Goal: Task Accomplishment & Management: Complete application form

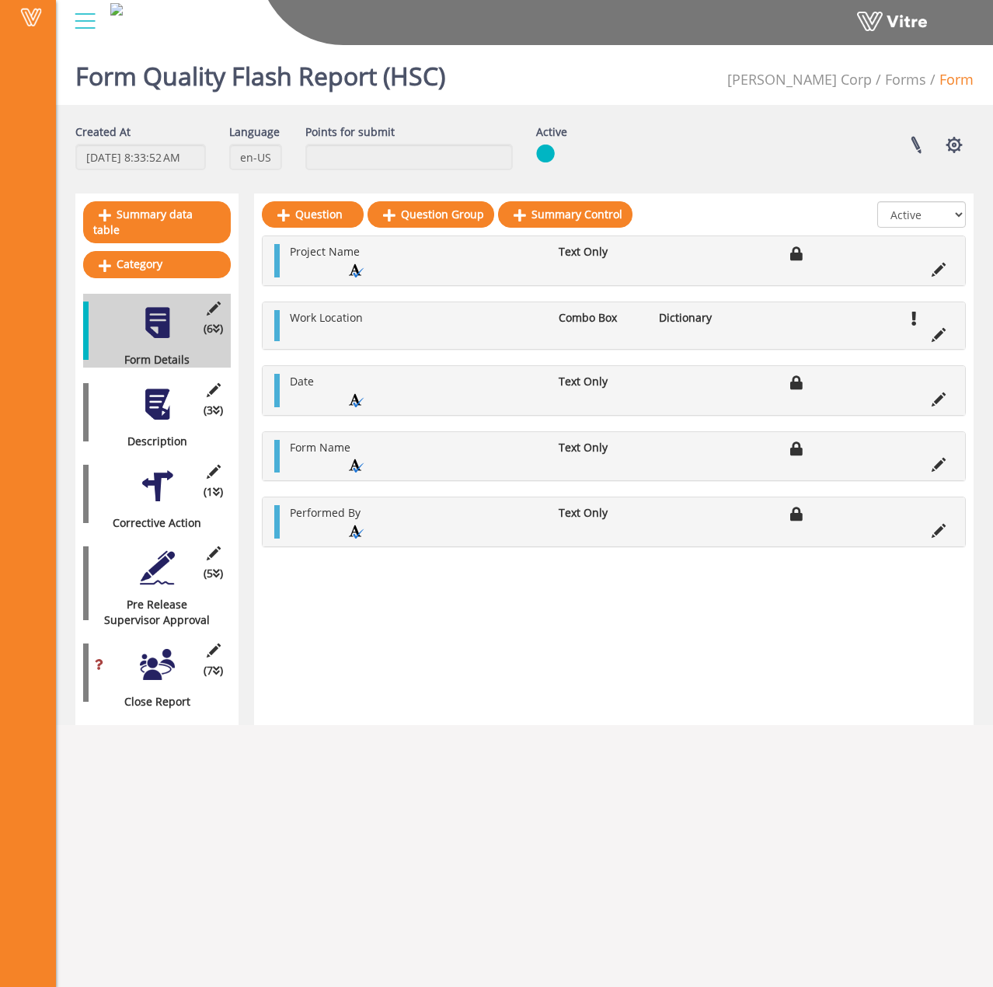
click at [77, 19] on div at bounding box center [85, 21] width 35 height 42
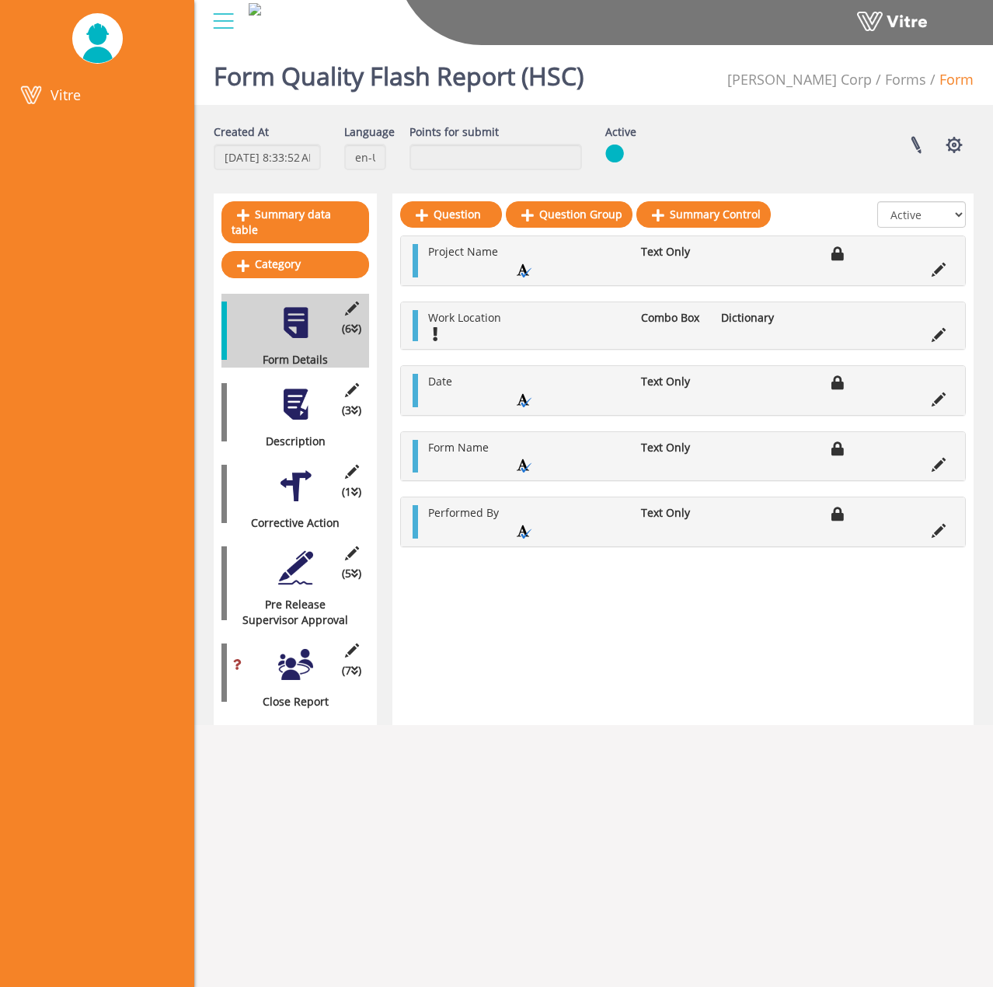
click at [229, 27] on div at bounding box center [223, 21] width 35 height 42
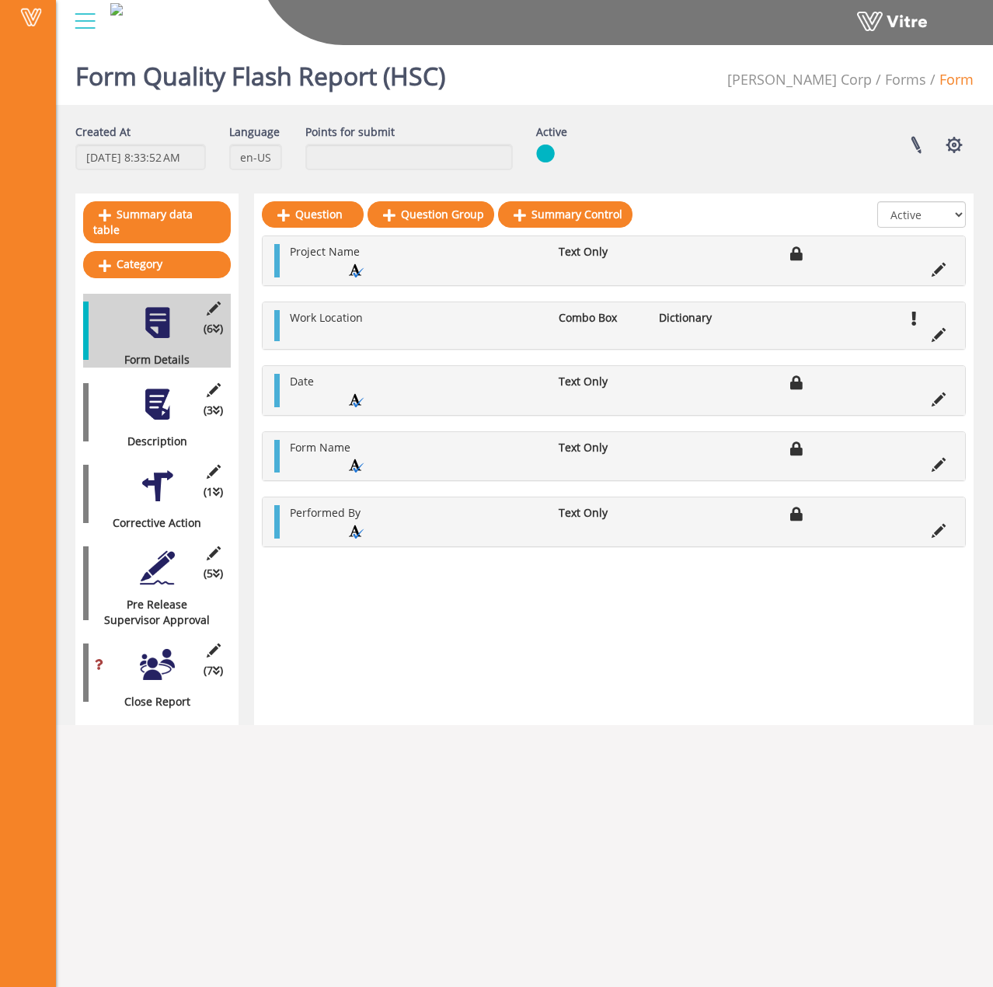
click at [84, 16] on div at bounding box center [85, 21] width 35 height 42
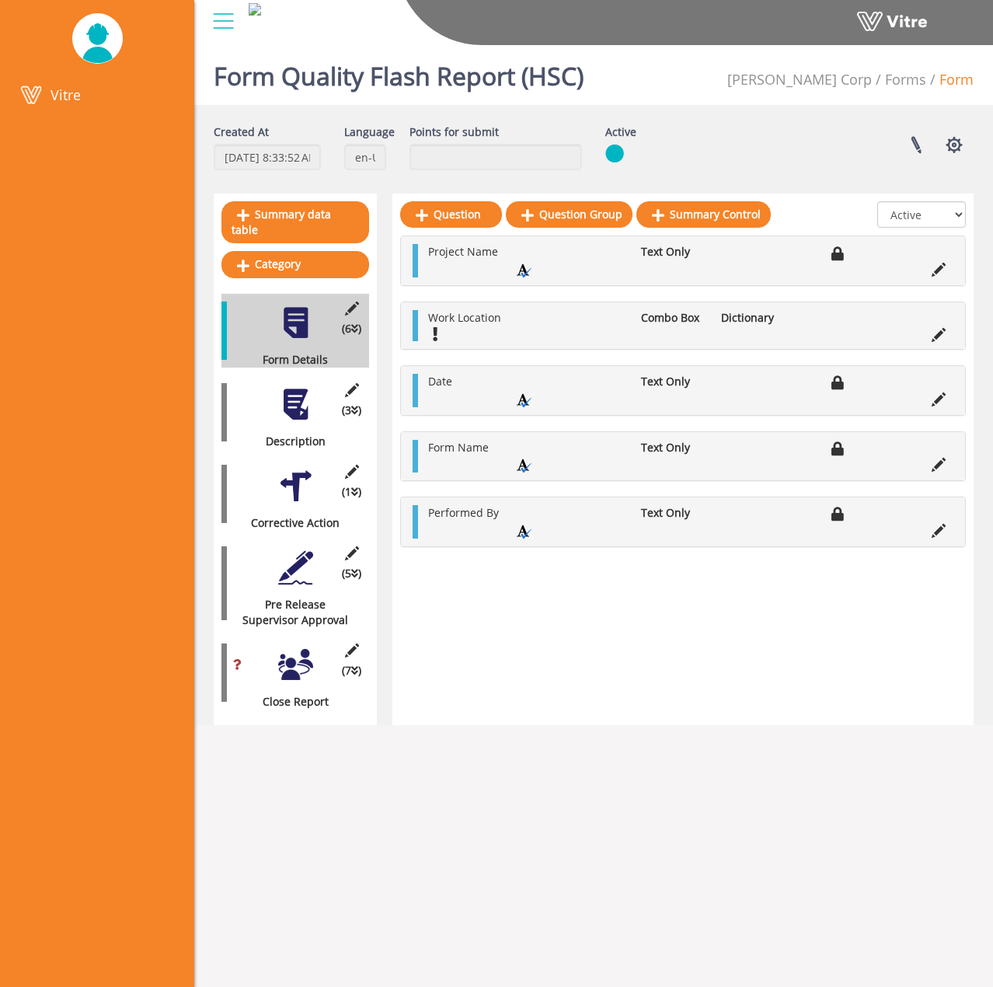
click at [225, 19] on div at bounding box center [223, 21] width 35 height 42
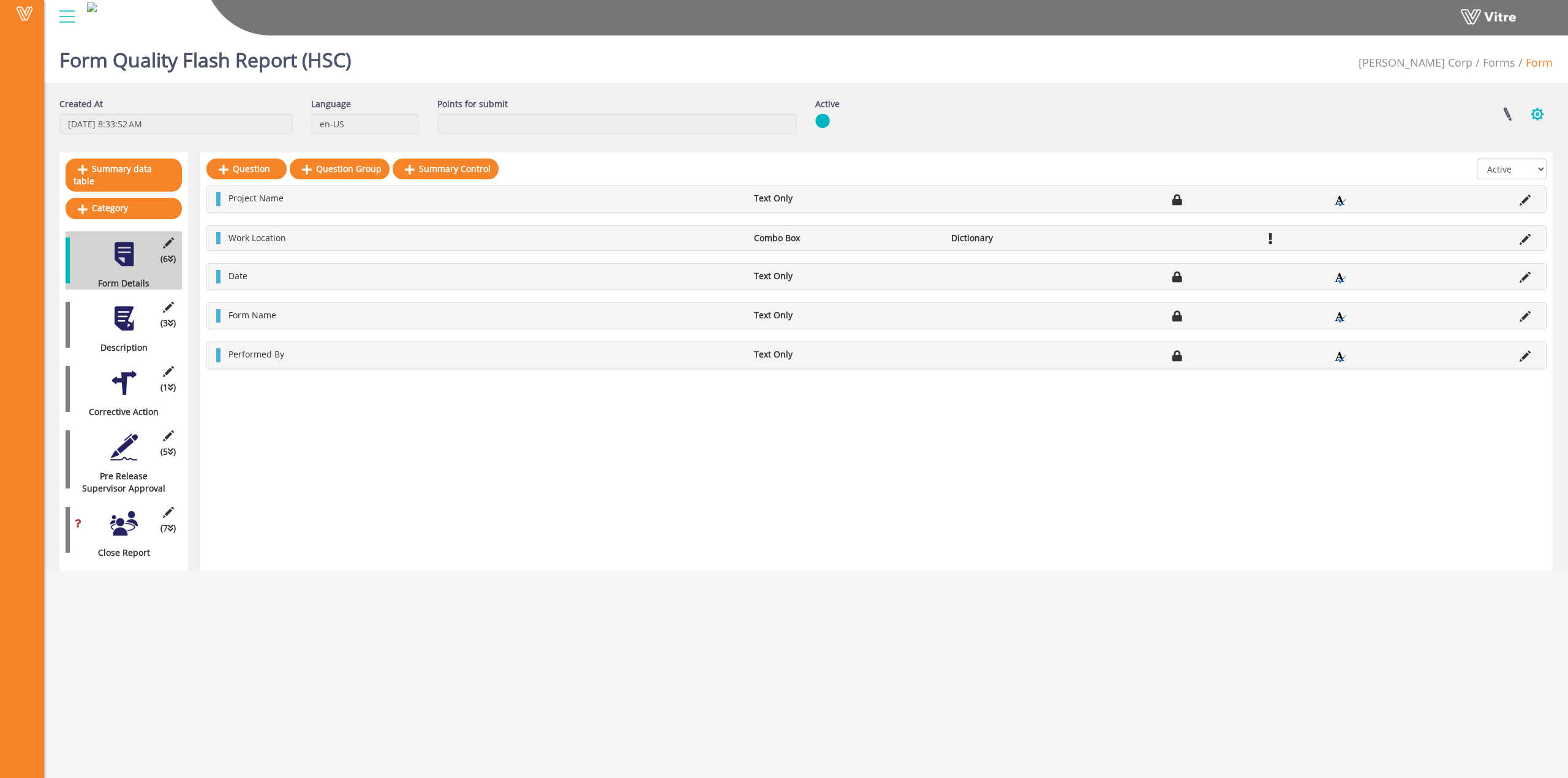
click at [1539, 114] on button "button" at bounding box center [1537, 113] width 31 height 32
click at [72, 15] on div at bounding box center [67, 17] width 28 height 33
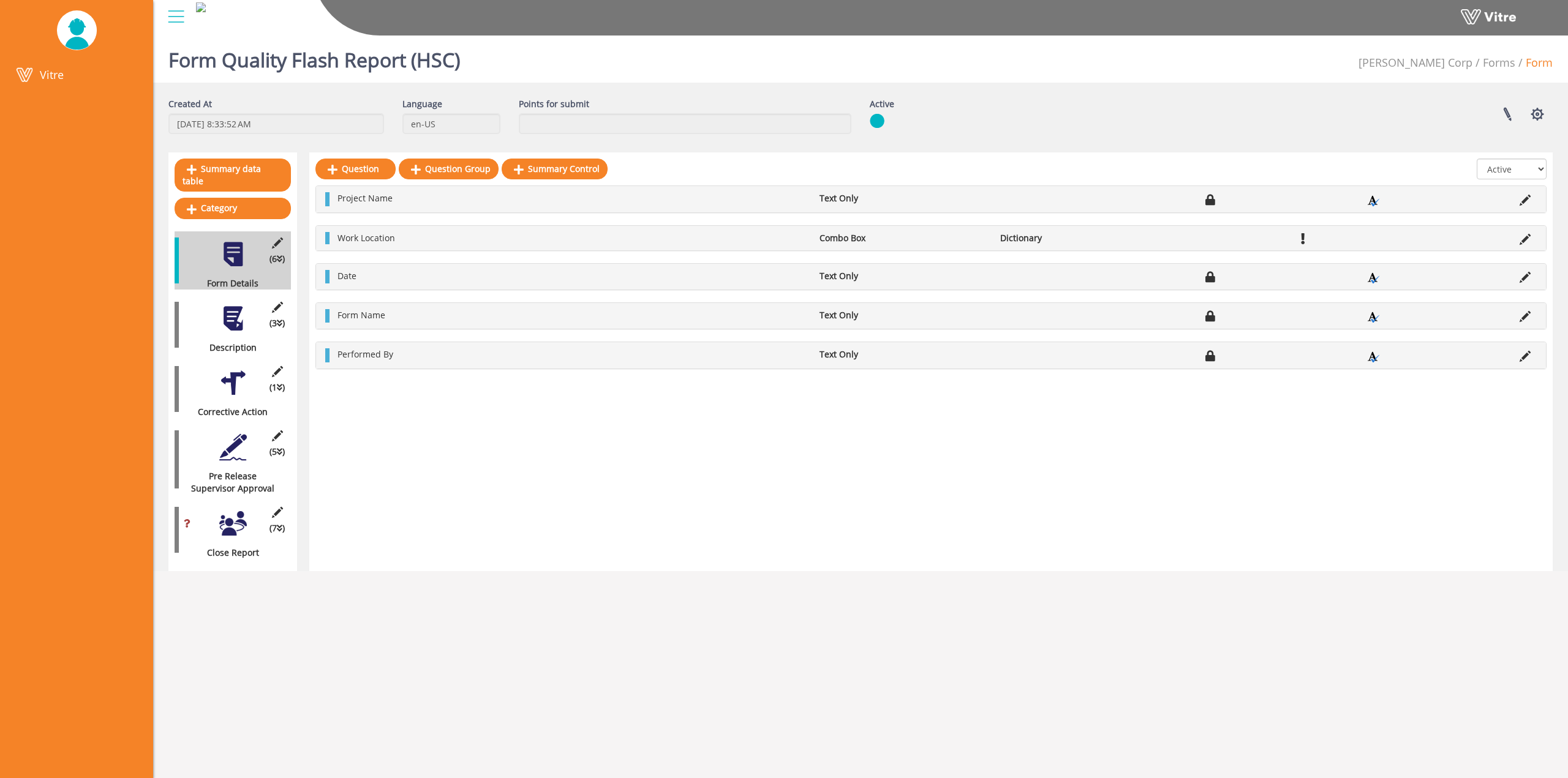
drag, startPoint x: 140, startPoint y: 27, endPoint x: 91, endPoint y: 41, distance: 51.0
click at [92, 39] on div at bounding box center [76, 31] width 153 height 61
click at [55, 69] on span "Vitre" at bounding box center [52, 75] width 24 height 15
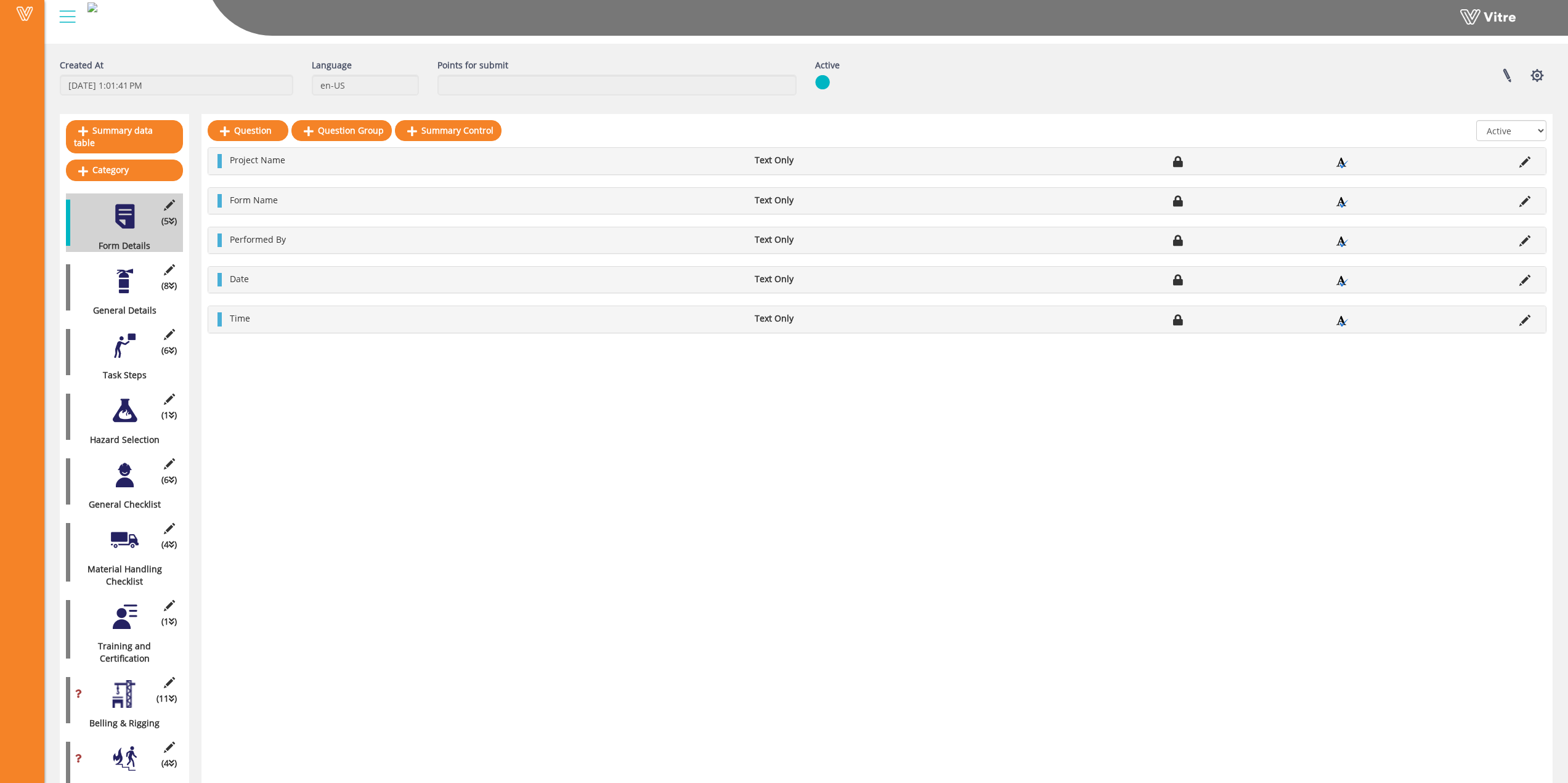
scroll to position [62, 0]
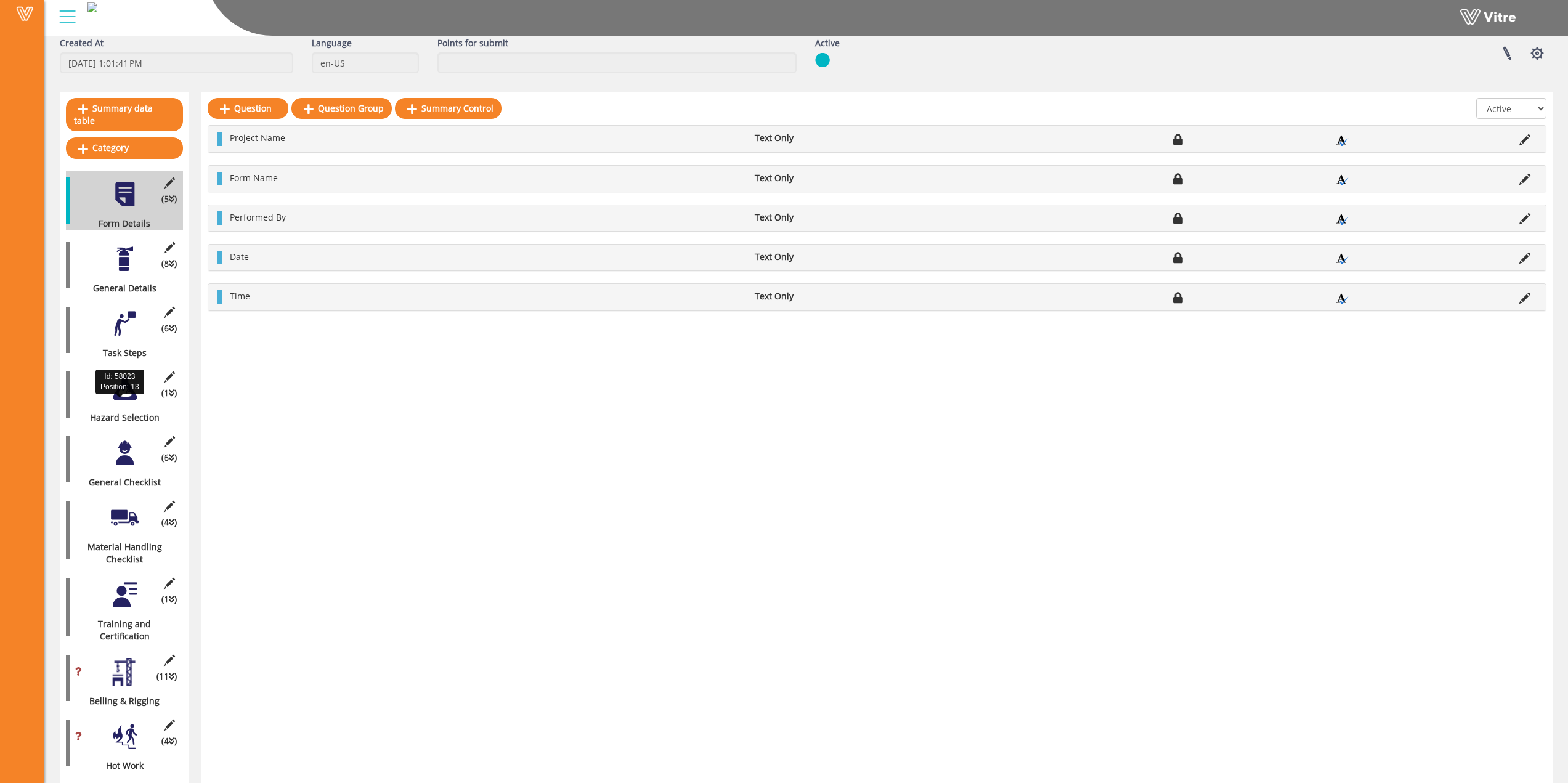
click at [132, 411] on div "Hazard Selection" at bounding box center [120, 418] width 108 height 13
click at [119, 386] on div at bounding box center [124, 388] width 28 height 28
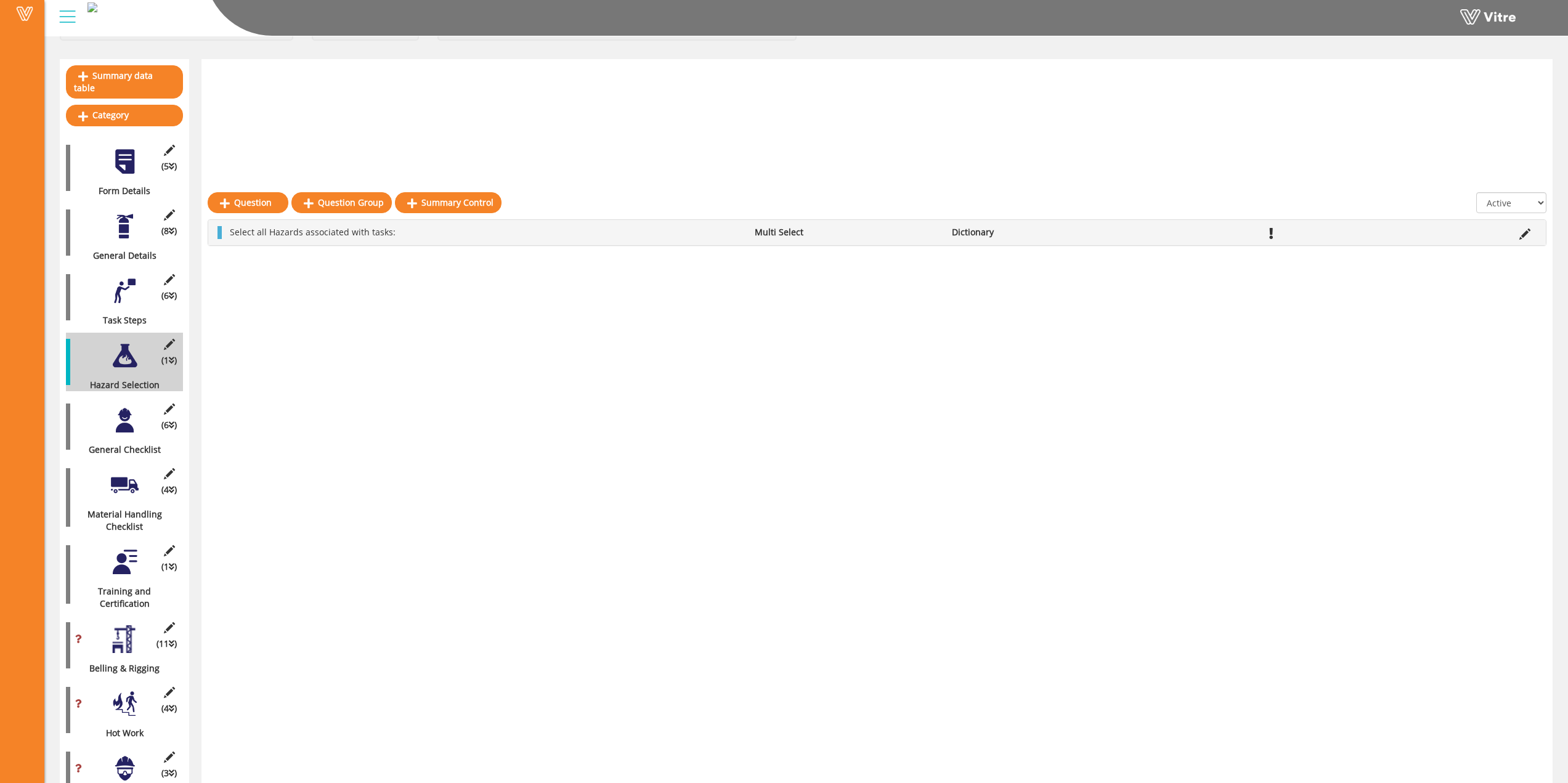
scroll to position [0, 0]
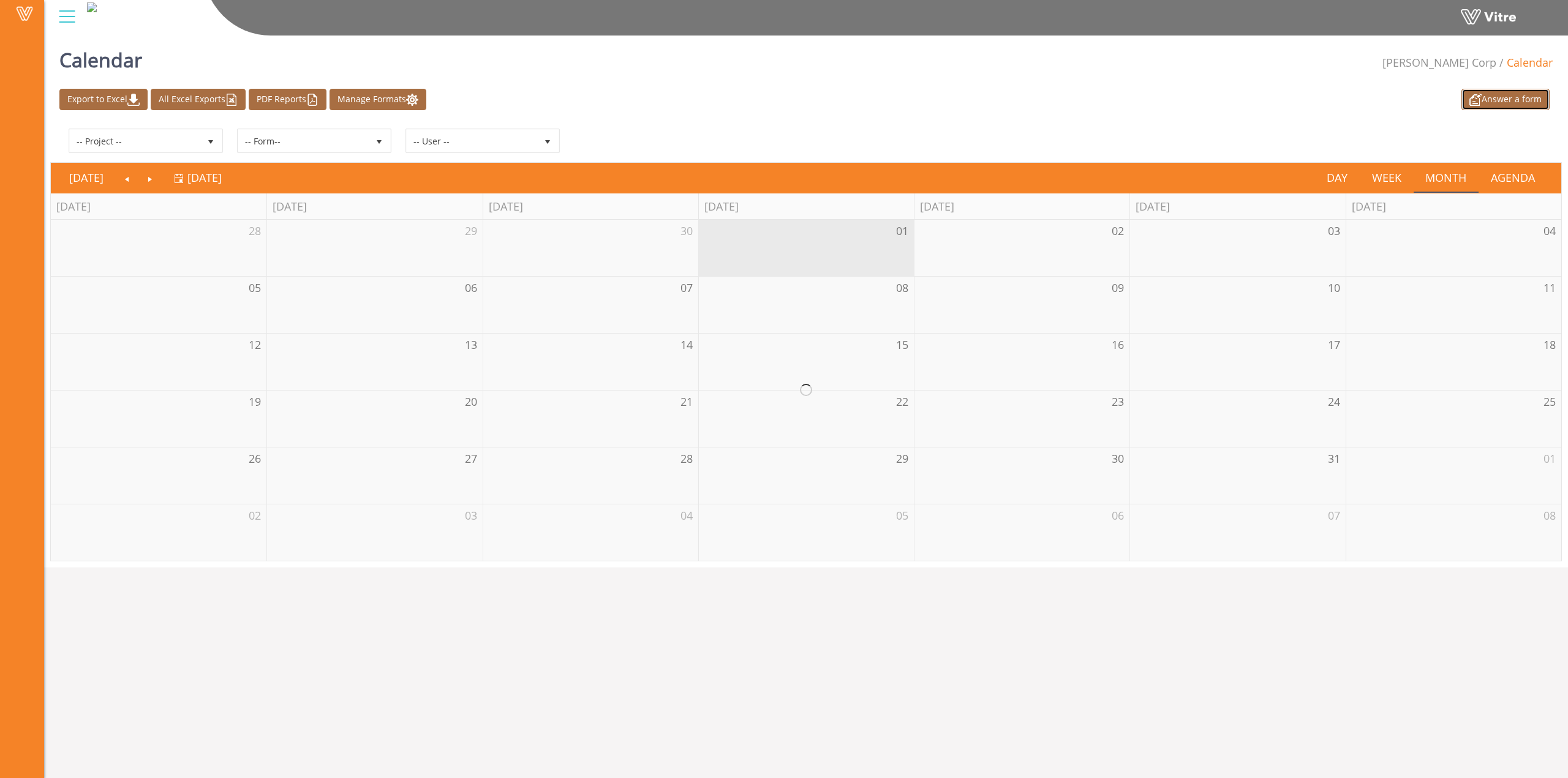
click at [1474, 103] on img at bounding box center [1476, 100] width 13 height 13
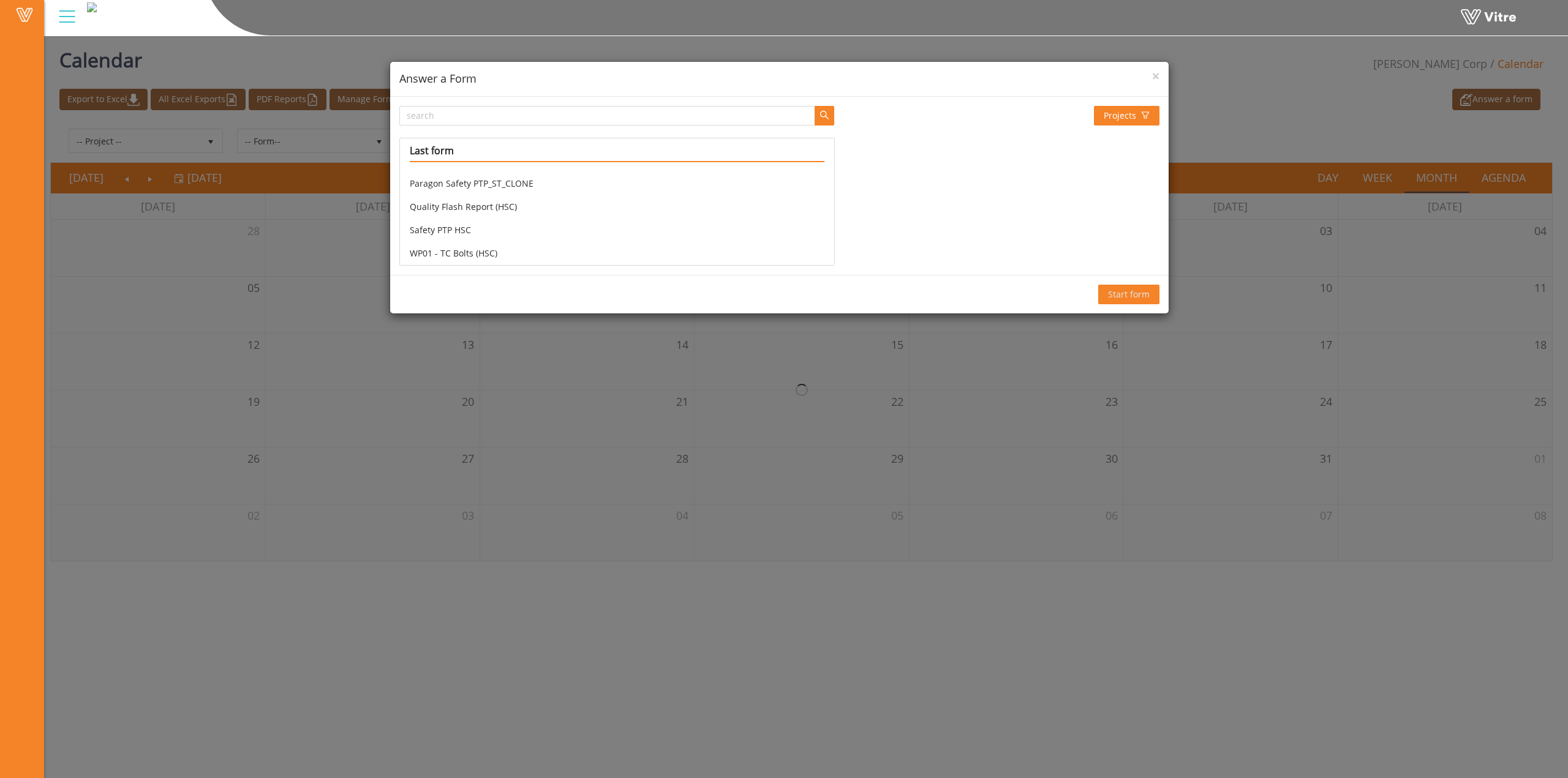
click at [1149, 76] on h4 "Answer a Form" at bounding box center [779, 79] width 760 height 16
click at [1159, 76] on span "×" at bounding box center [1155, 76] width 7 height 17
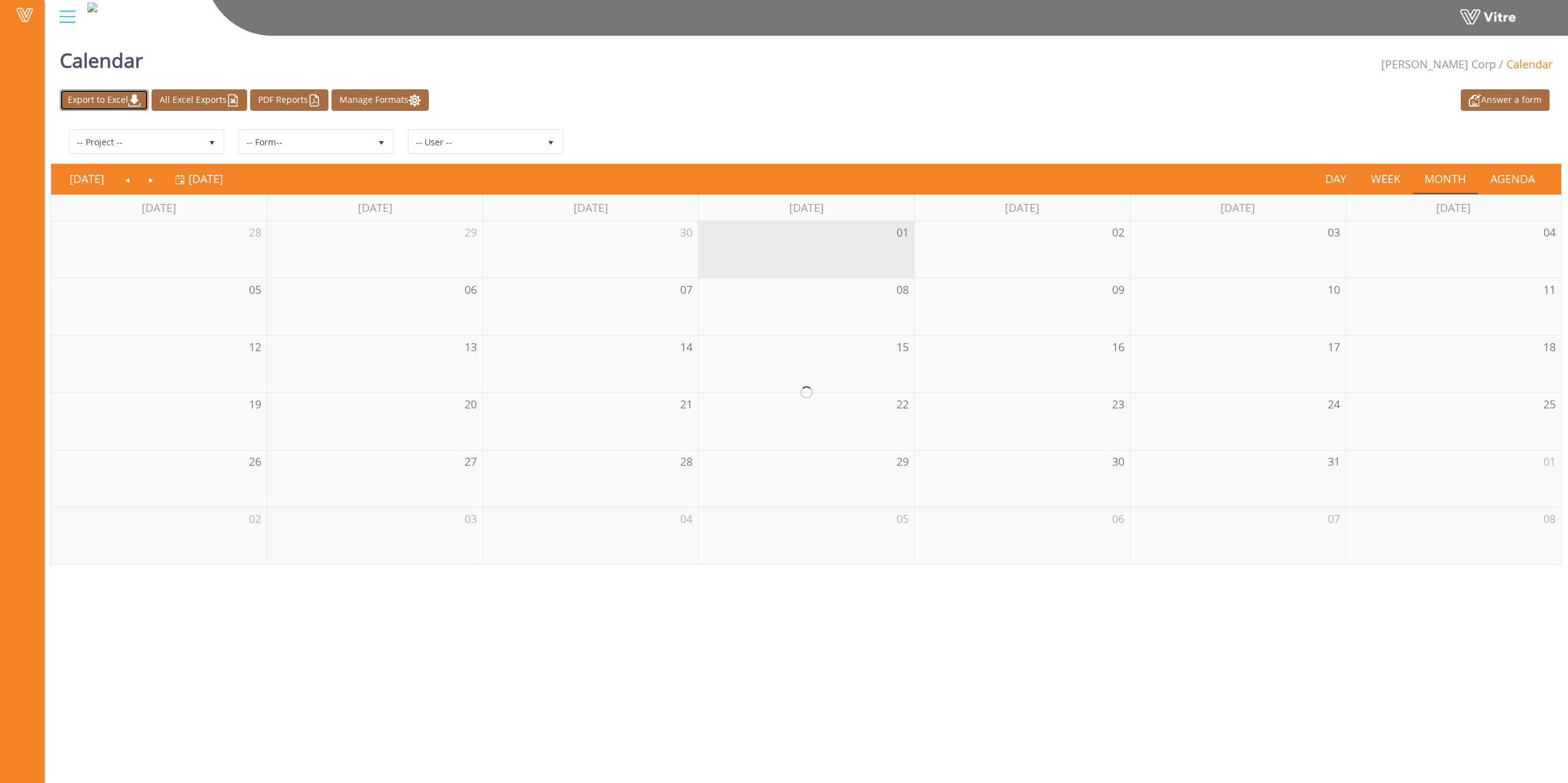
click at [107, 102] on link "Export to Excel" at bounding box center [104, 100] width 89 height 21
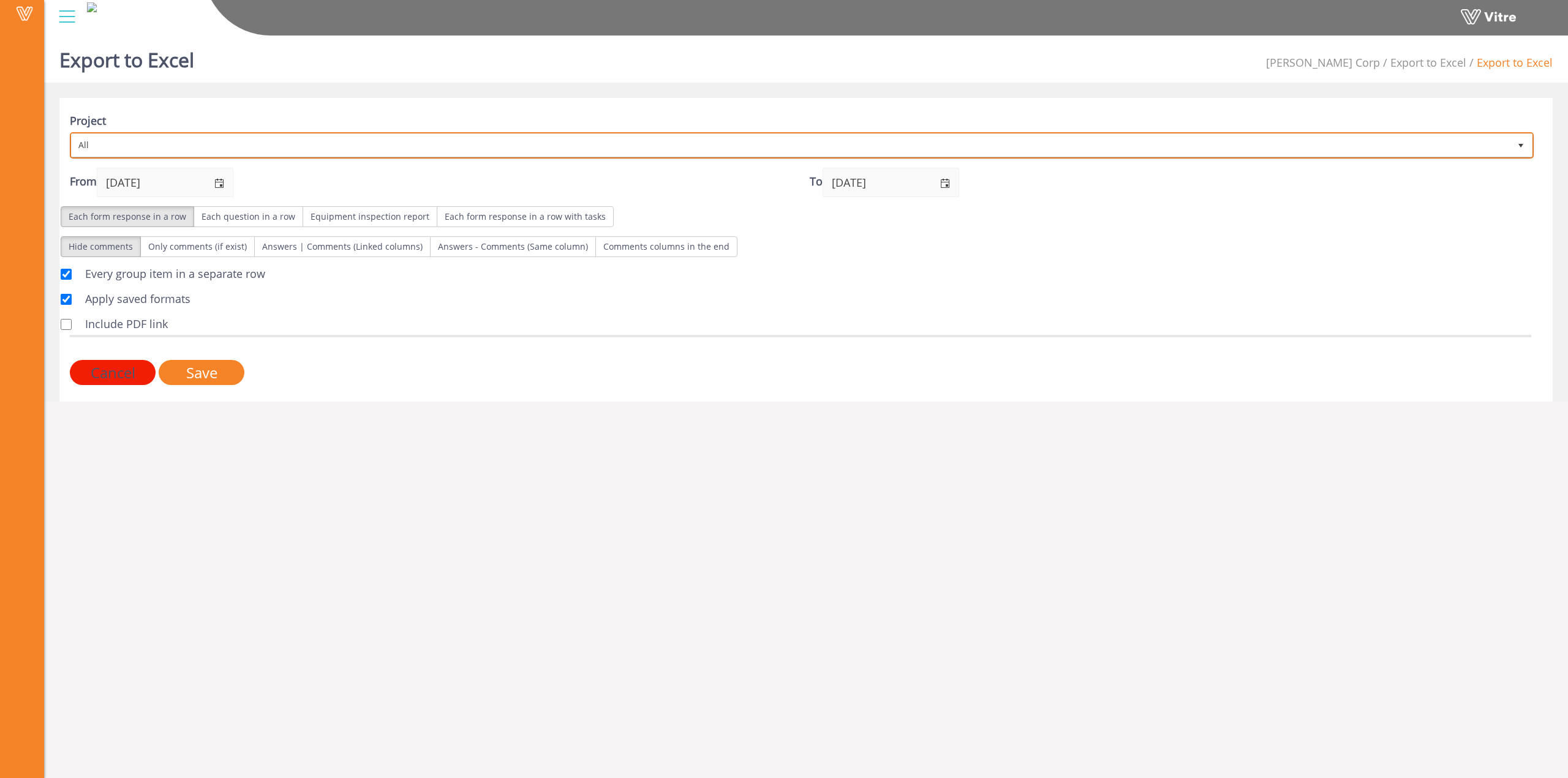
click at [213, 142] on span "All" at bounding box center [790, 145] width 1438 height 22
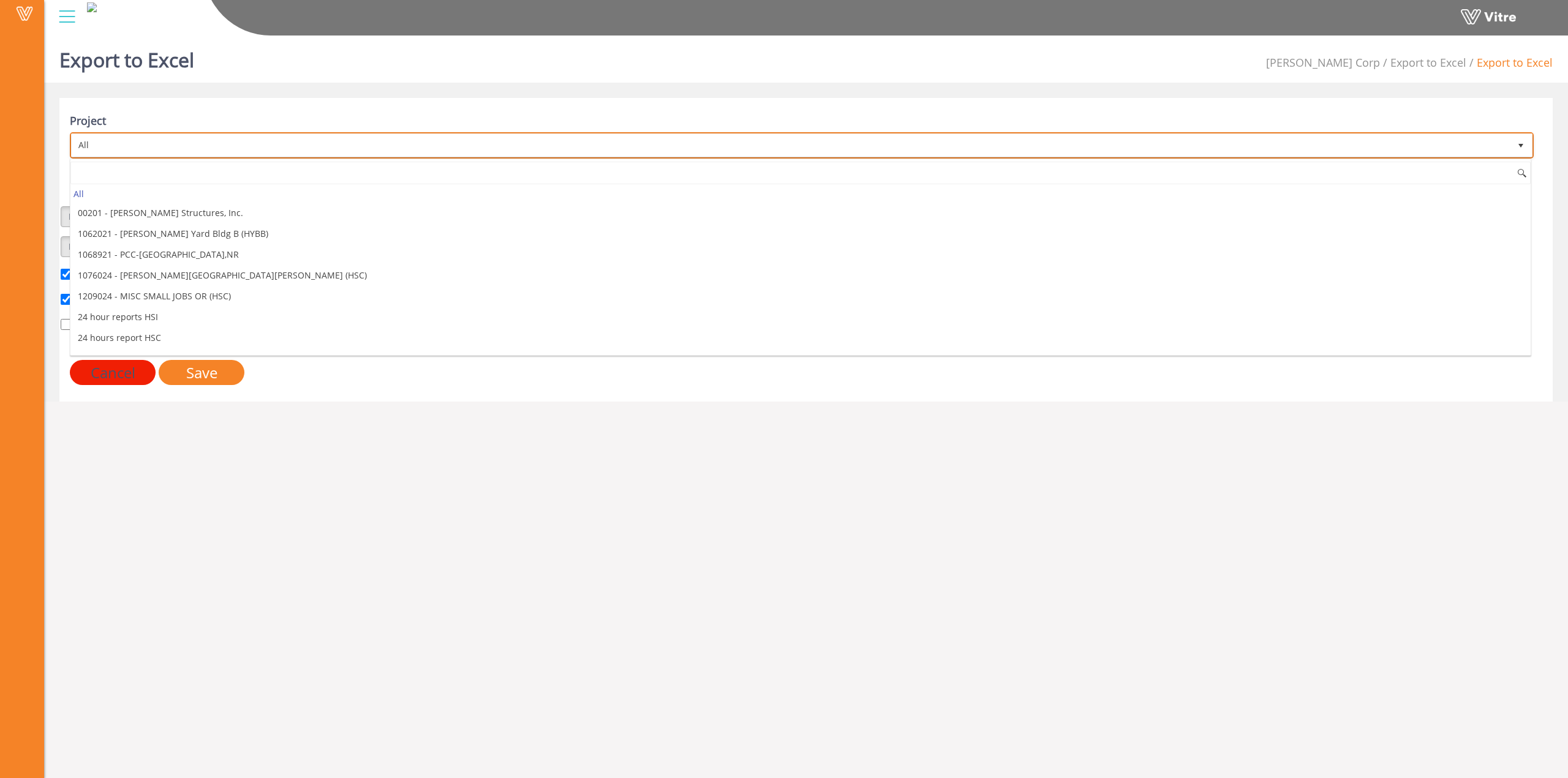
click at [215, 142] on span "All" at bounding box center [790, 145] width 1438 height 22
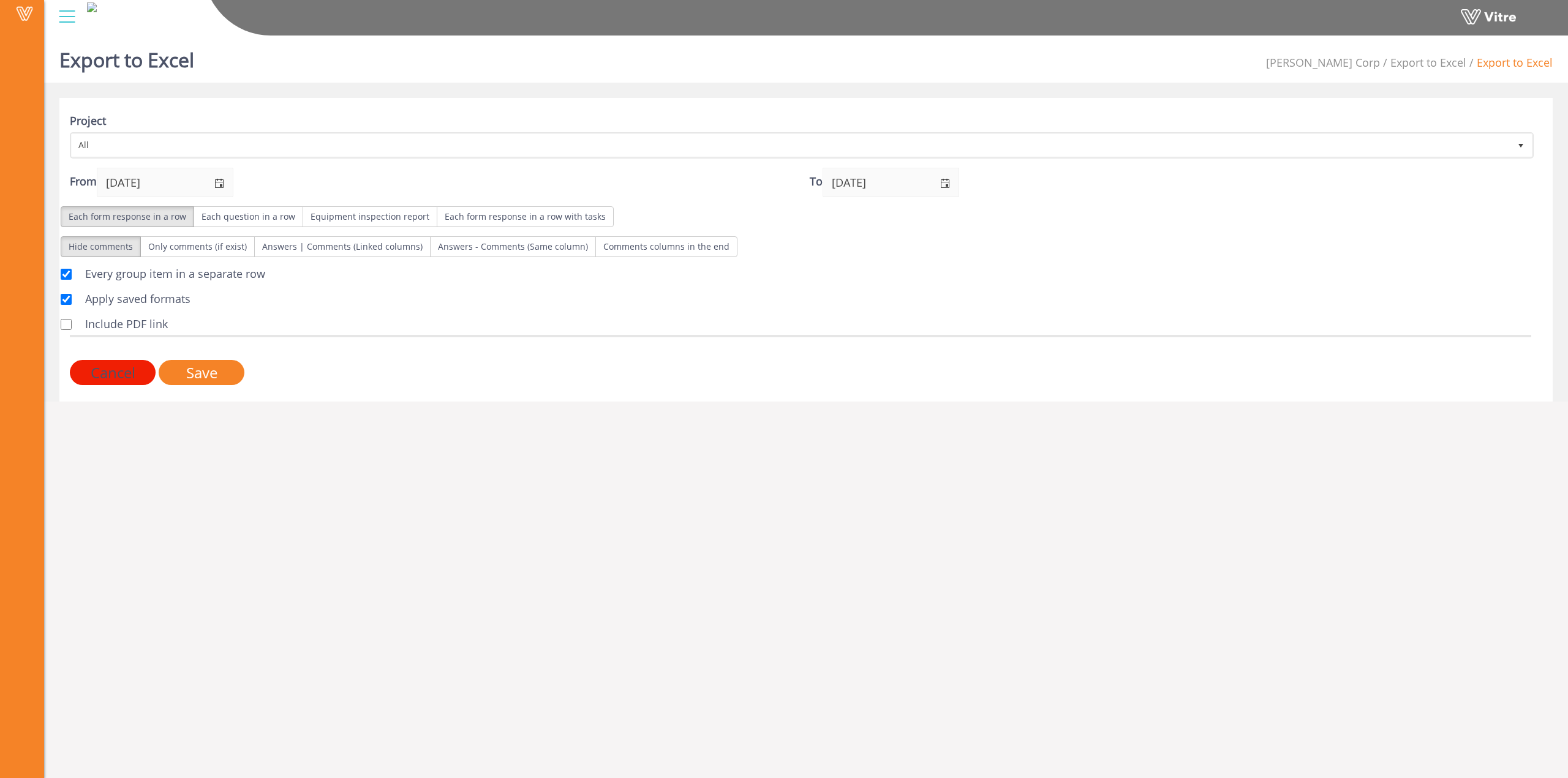
click at [119, 365] on input "Cancel" at bounding box center [113, 372] width 86 height 25
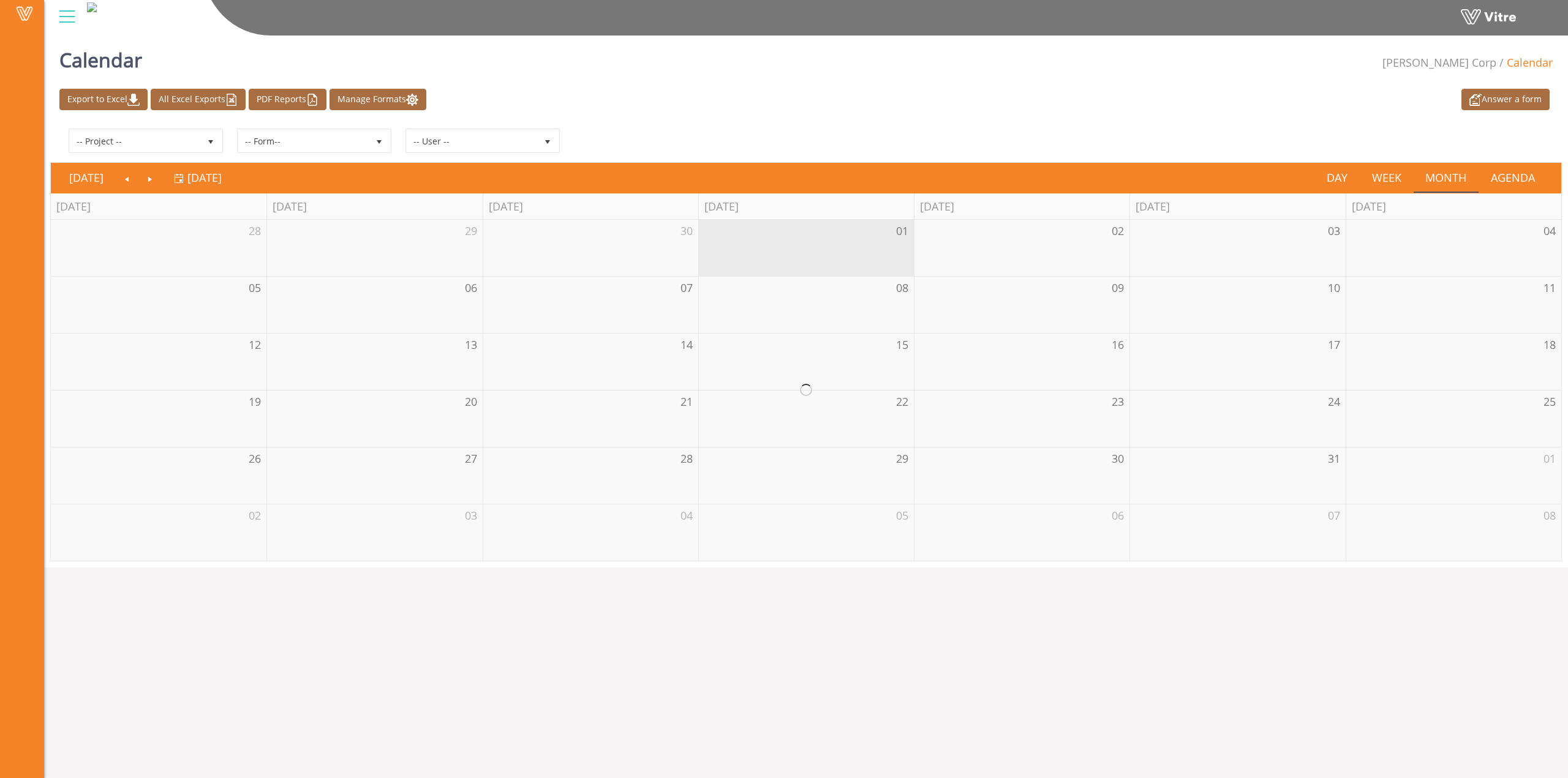
click at [66, 22] on div at bounding box center [67, 17] width 28 height 33
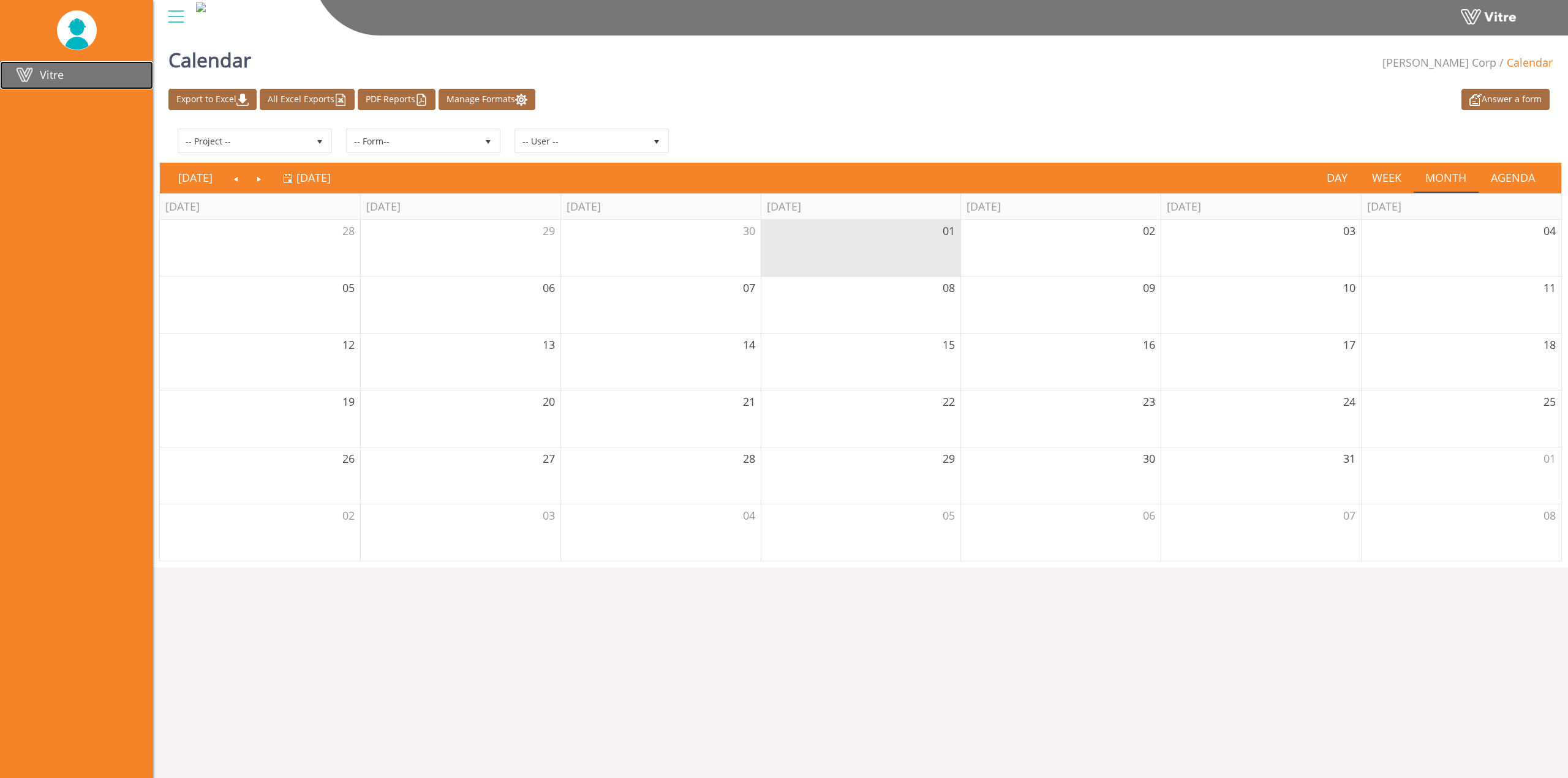
click at [47, 70] on span "Vitre" at bounding box center [52, 75] width 24 height 15
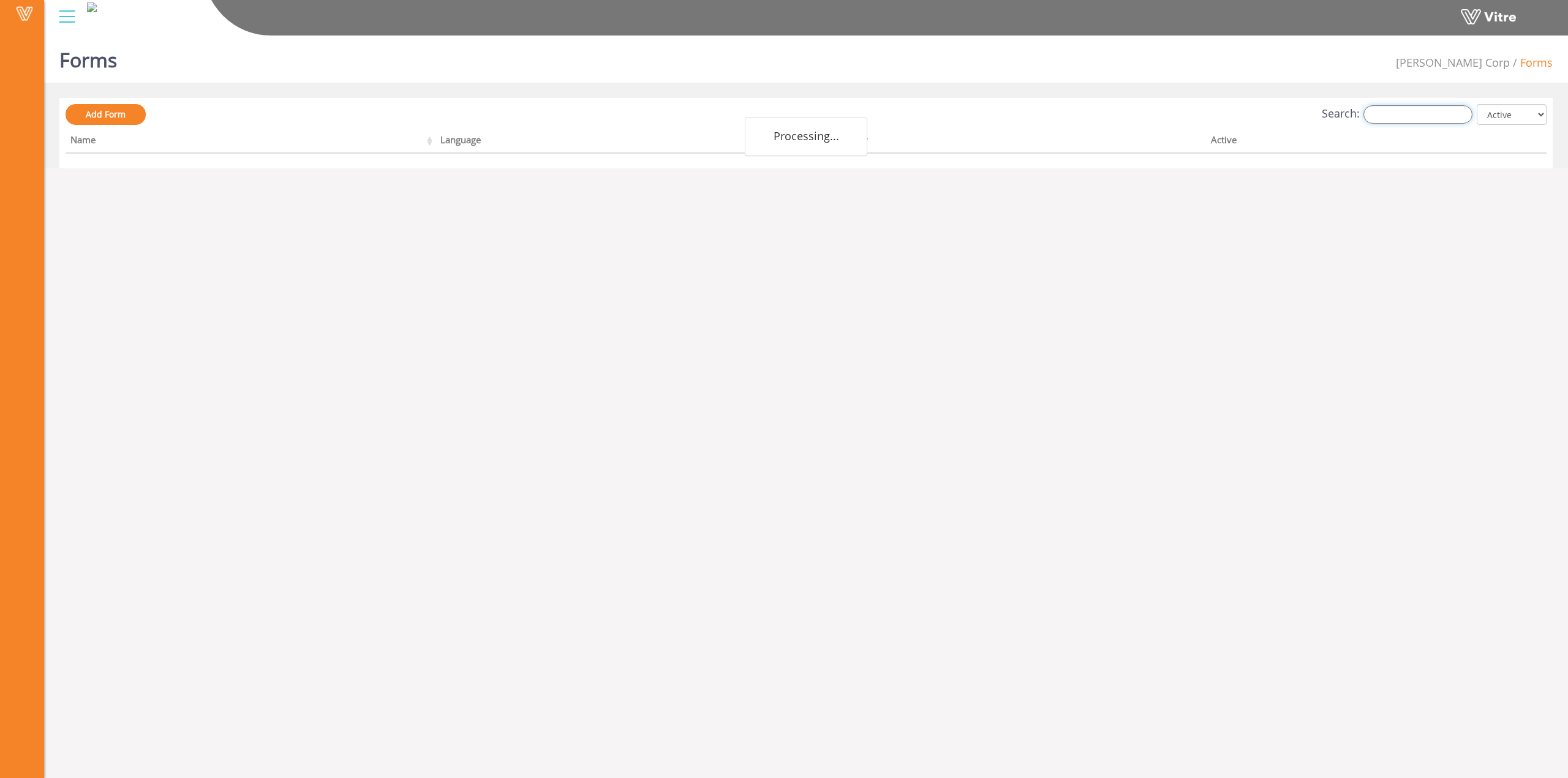
click at [1406, 109] on input "Search:" at bounding box center [1418, 114] width 109 height 18
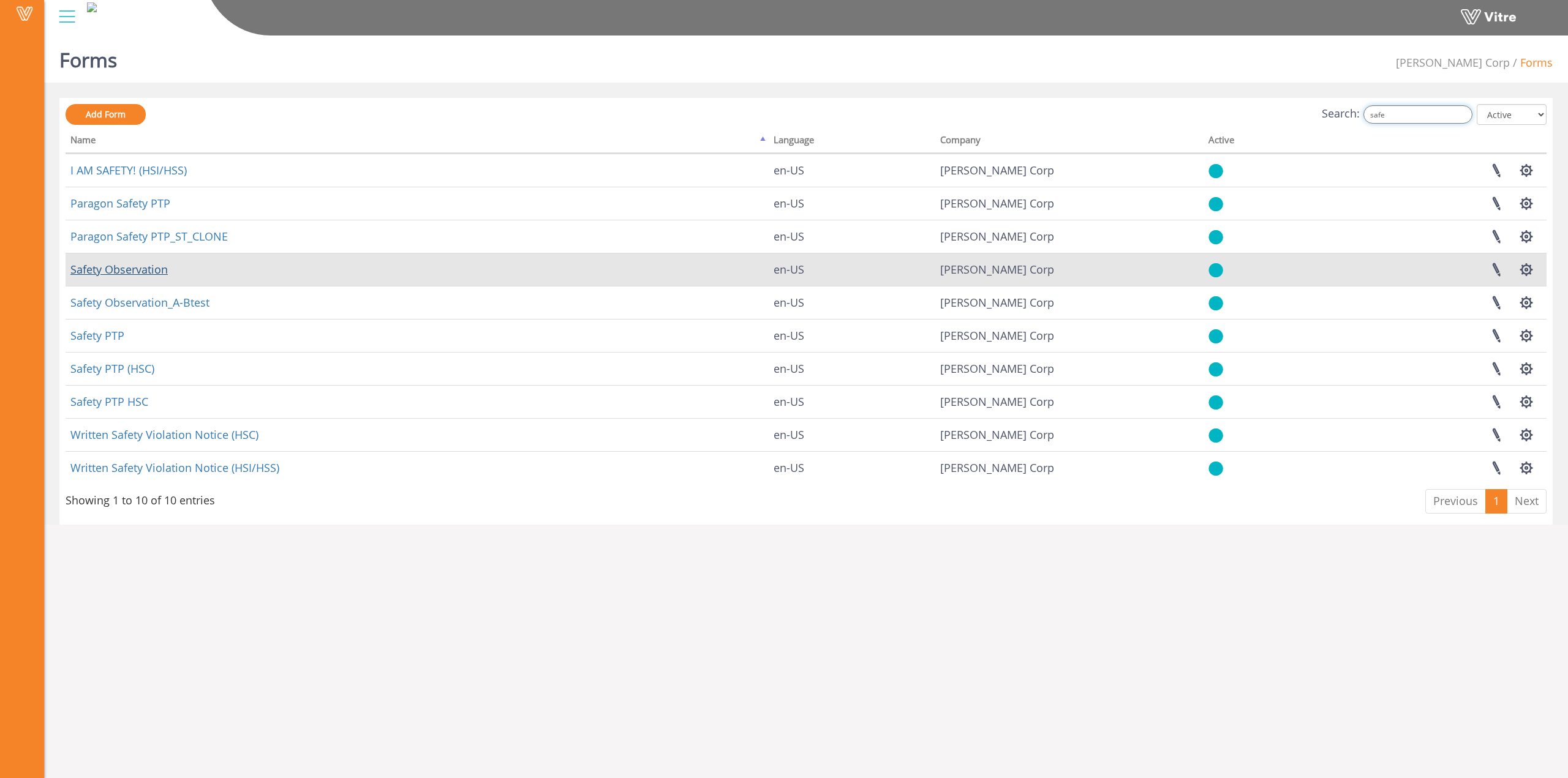
type input "safe"
click at [101, 273] on link "Safety Observation" at bounding box center [119, 269] width 98 height 15
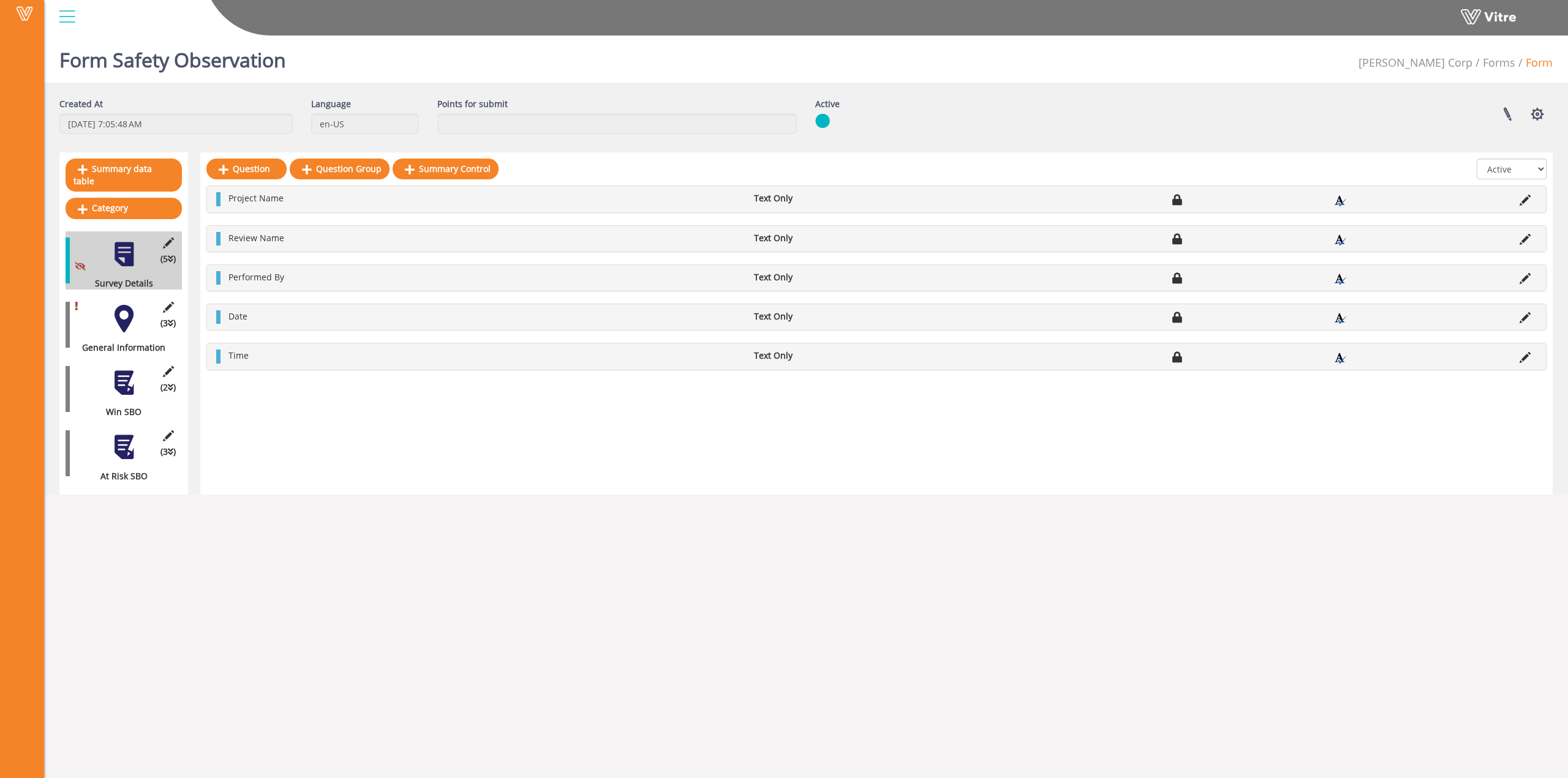
click at [128, 314] on div at bounding box center [124, 318] width 28 height 28
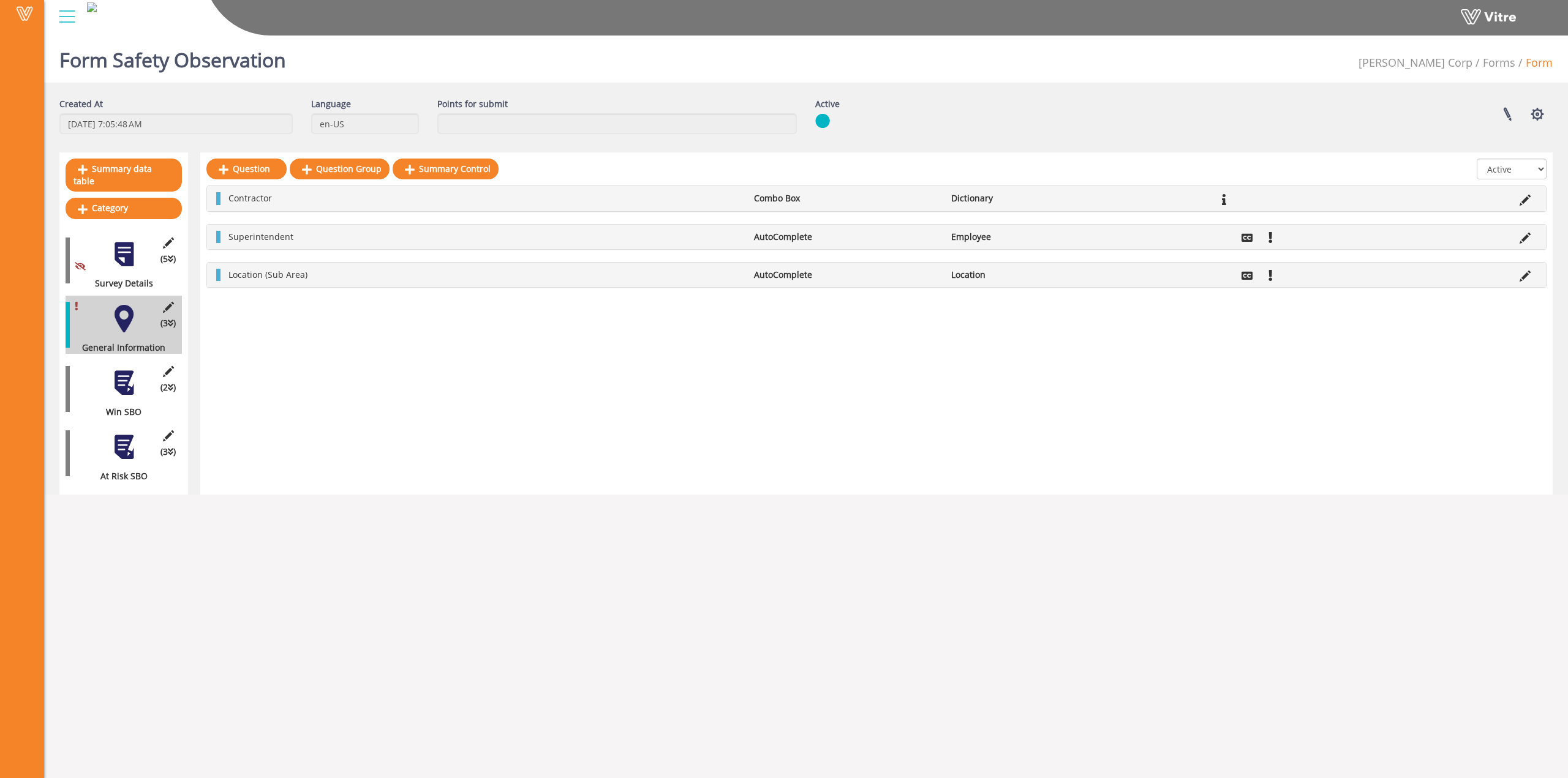
click at [113, 369] on div at bounding box center [124, 383] width 28 height 28
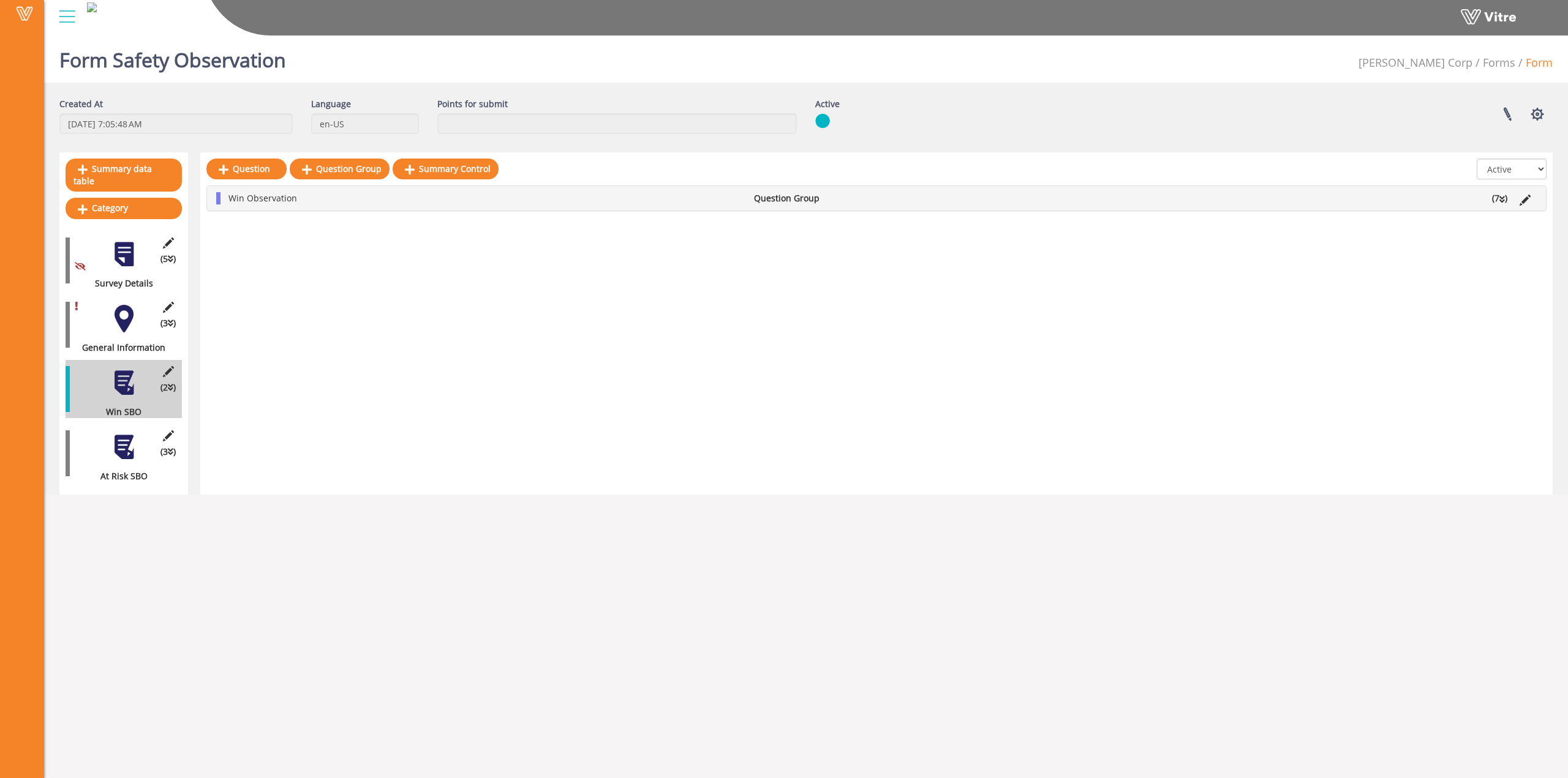
click at [114, 440] on div at bounding box center [124, 446] width 28 height 28
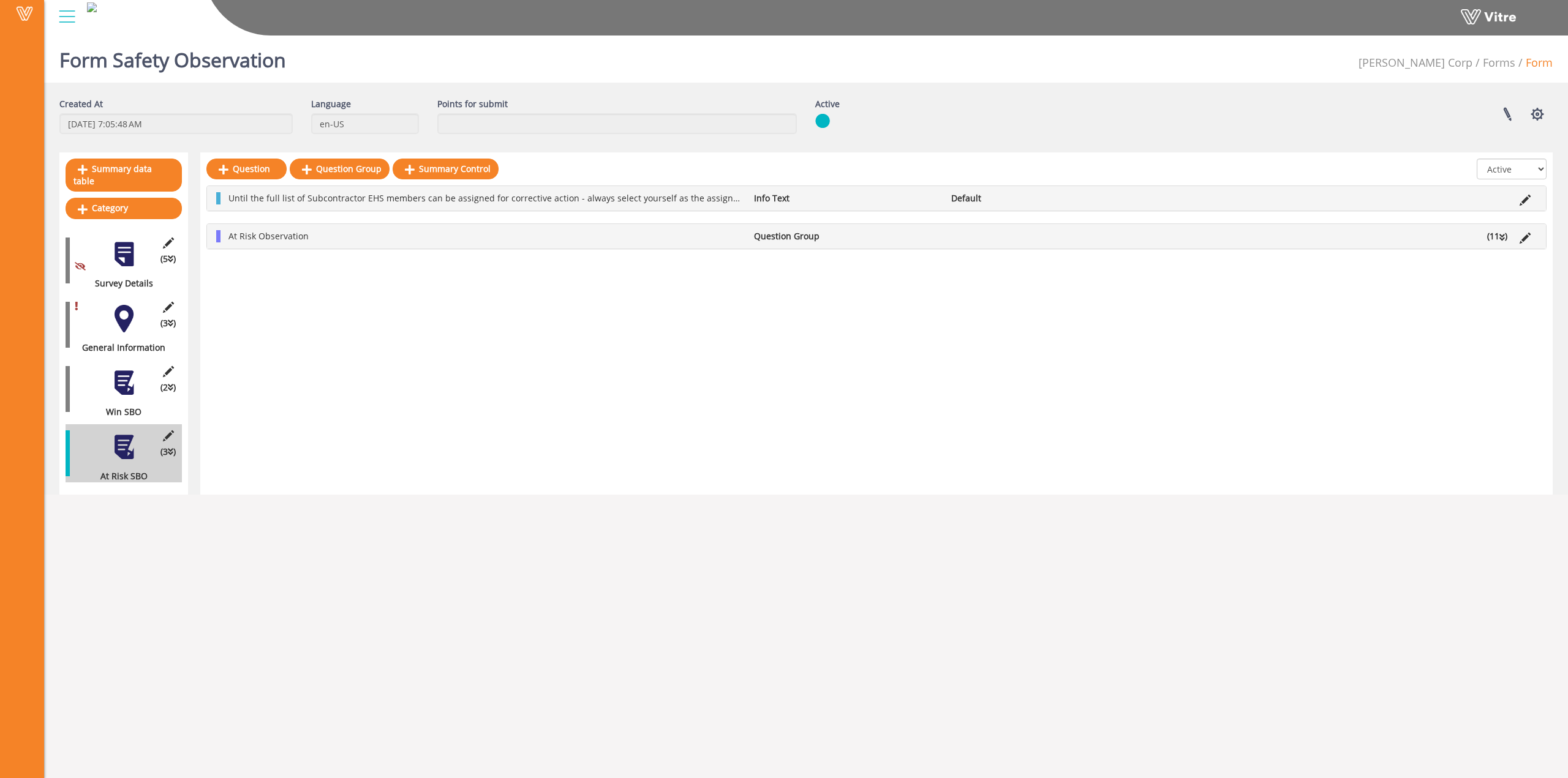
click at [127, 380] on div at bounding box center [124, 383] width 28 height 28
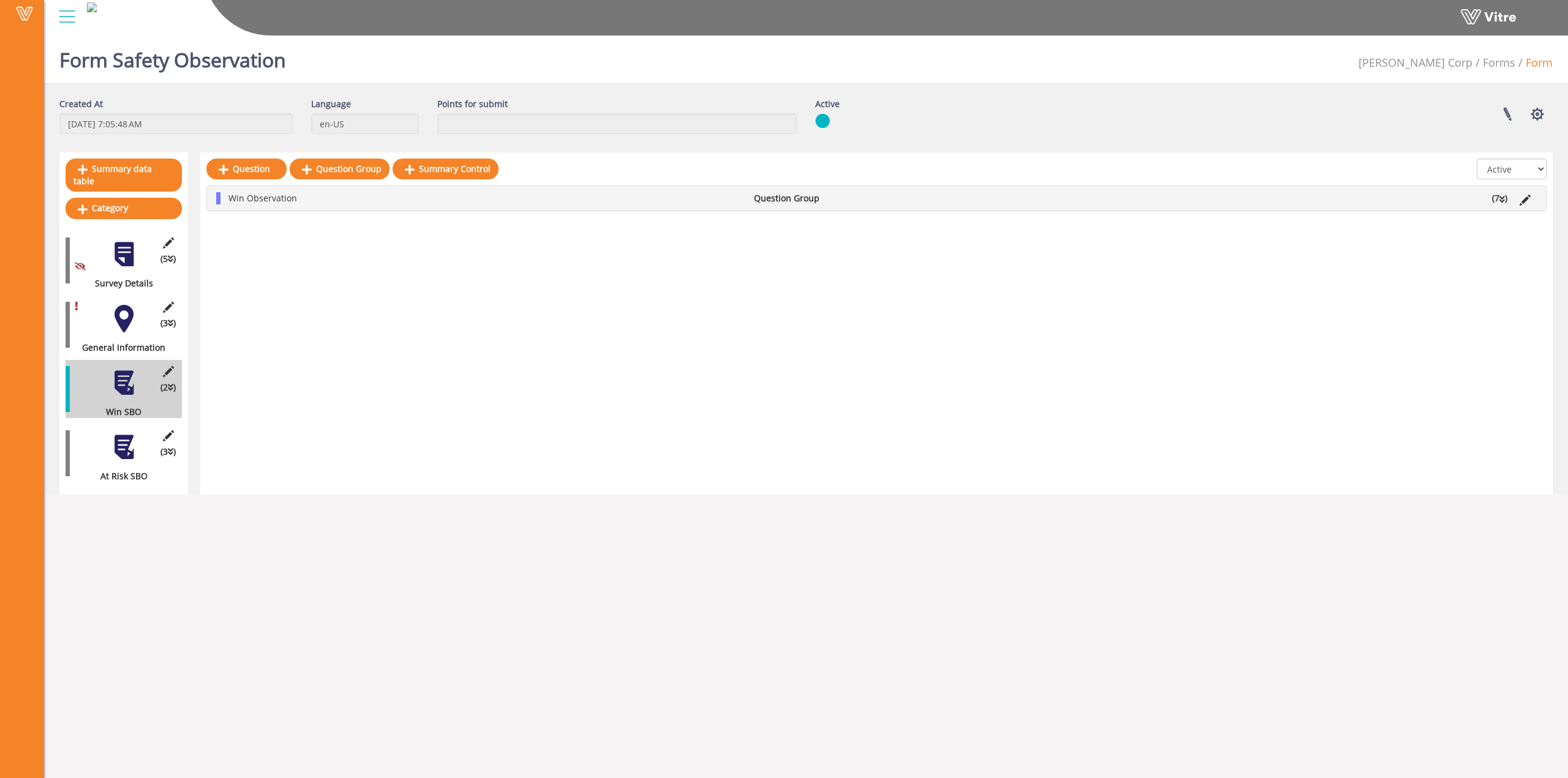
click at [120, 317] on div at bounding box center [124, 318] width 28 height 28
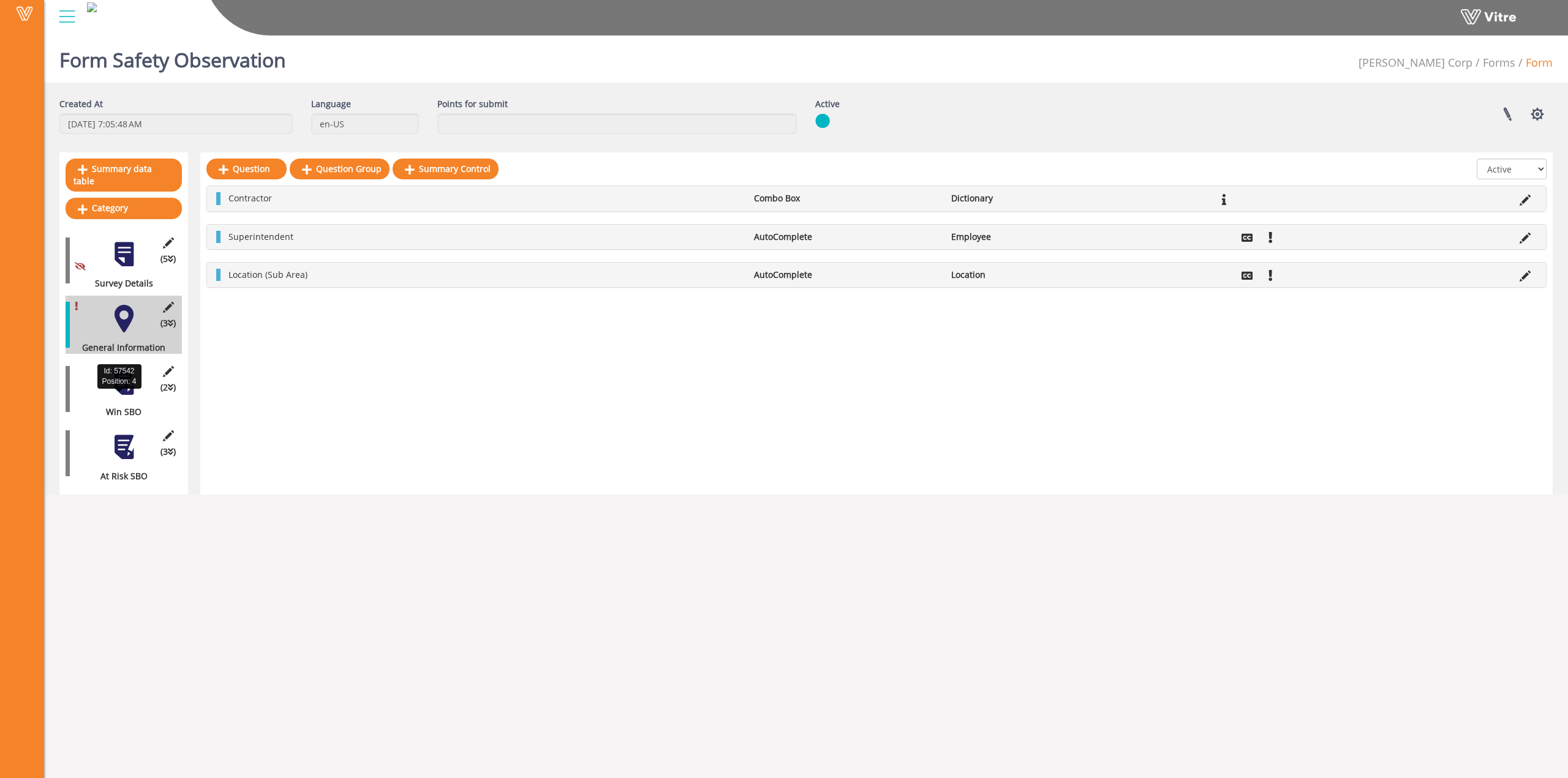
click at [117, 406] on div "Win SBO" at bounding box center [119, 412] width 107 height 13
click at [119, 376] on div at bounding box center [124, 383] width 28 height 28
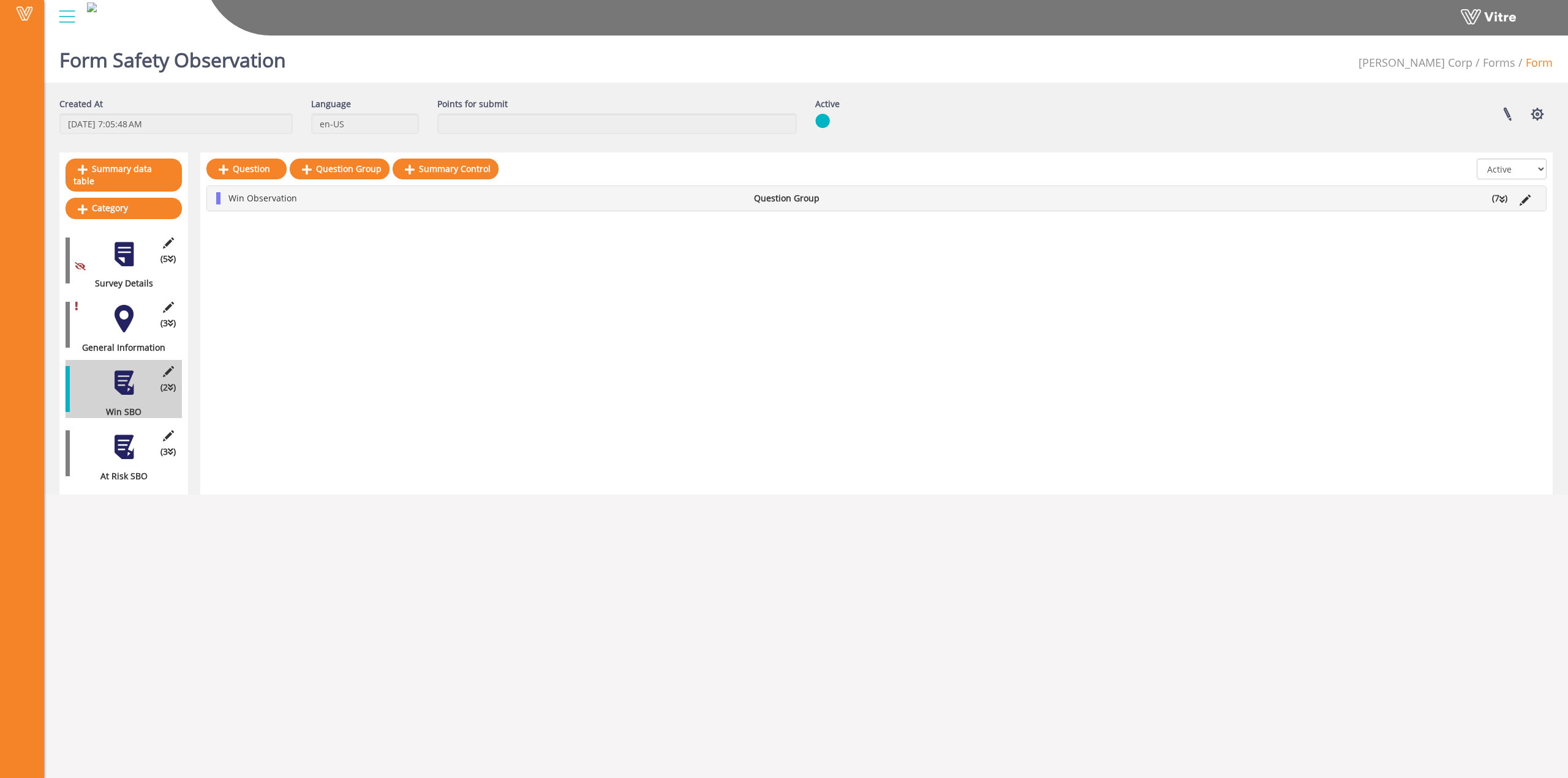
click at [129, 240] on div at bounding box center [124, 254] width 28 height 28
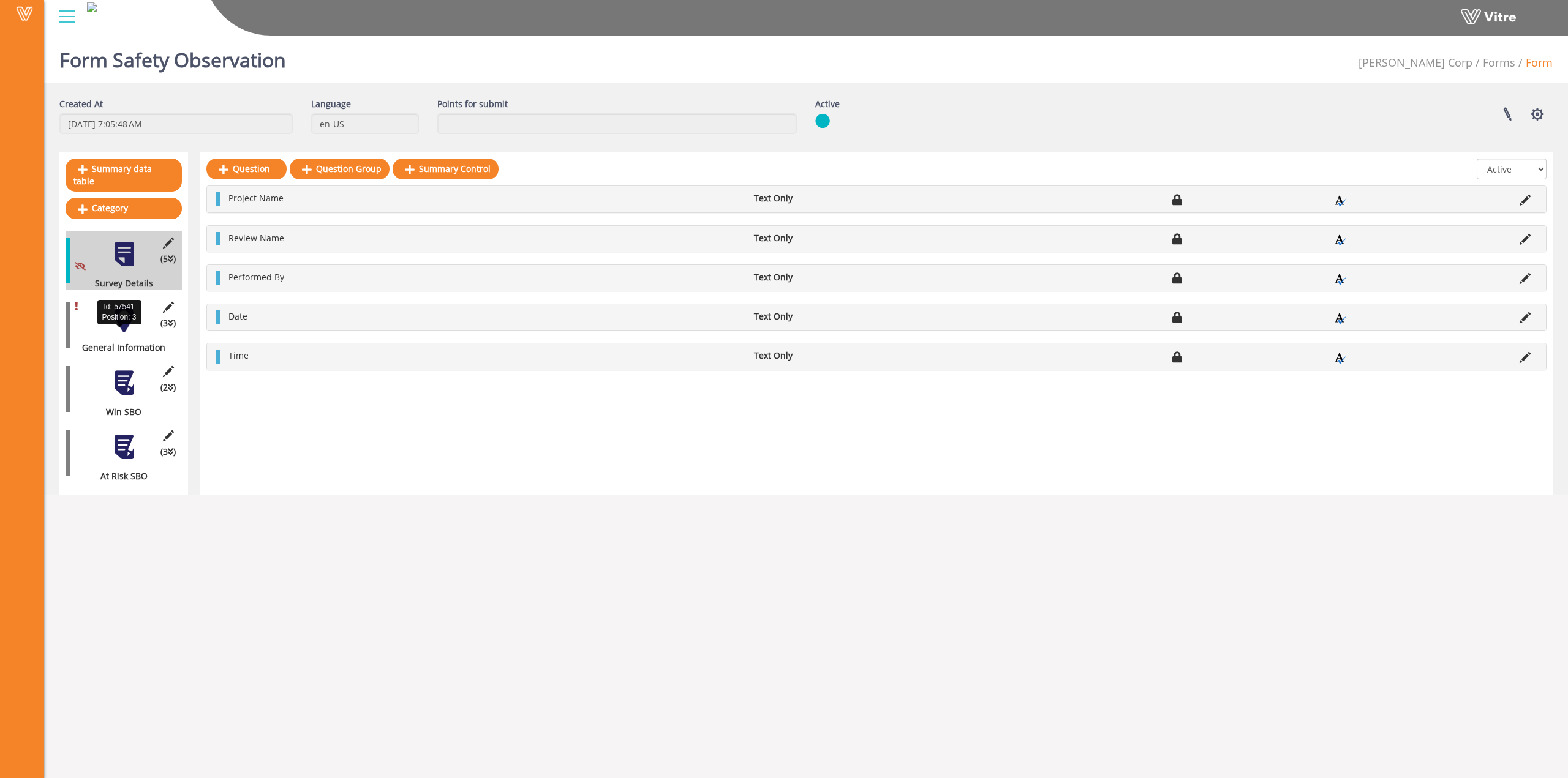
click at [113, 324] on div "(3 ) General Information" at bounding box center [124, 324] width 117 height 58
click at [117, 313] on div at bounding box center [124, 318] width 28 height 28
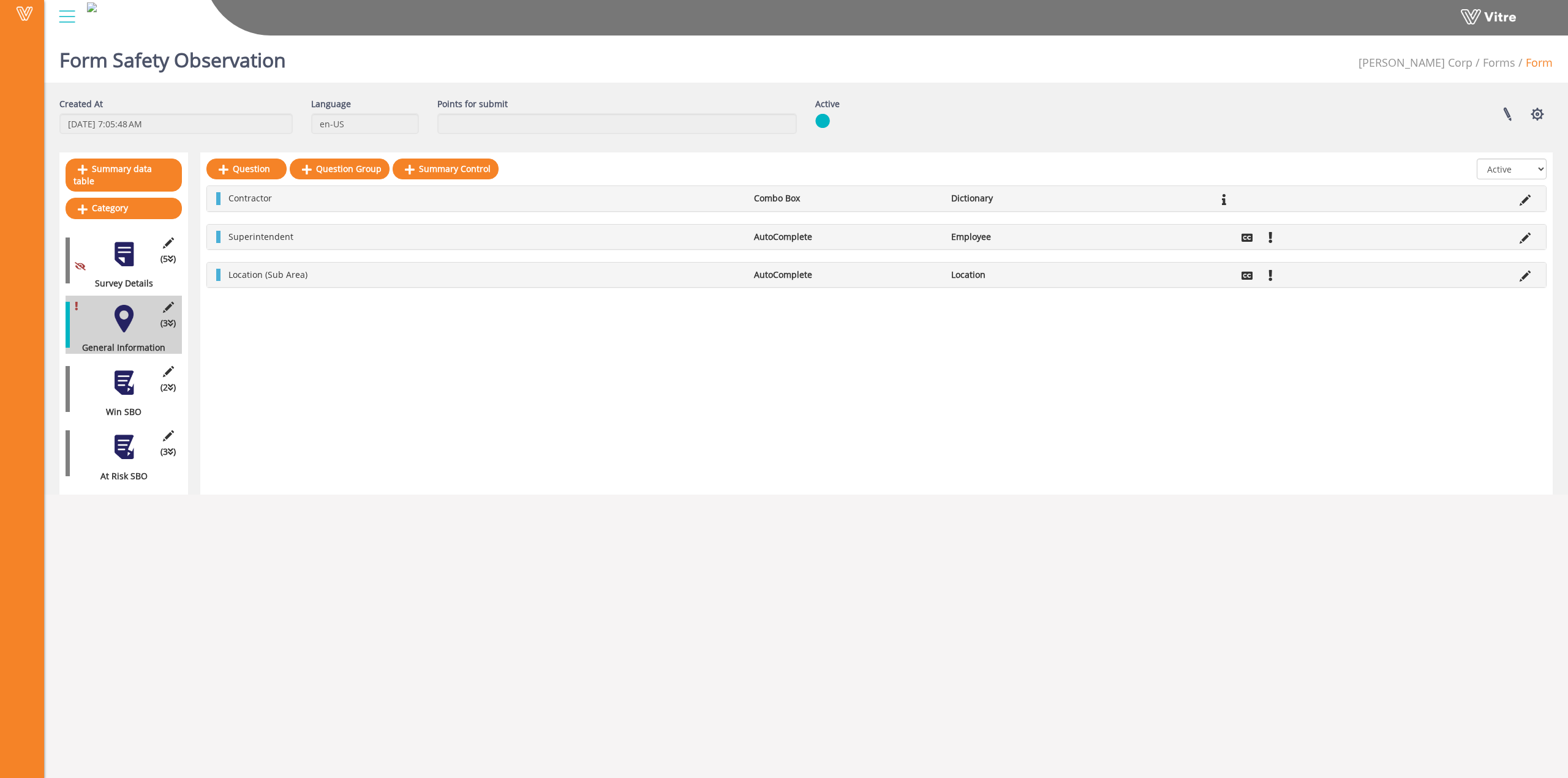
click at [117, 369] on div at bounding box center [124, 383] width 28 height 28
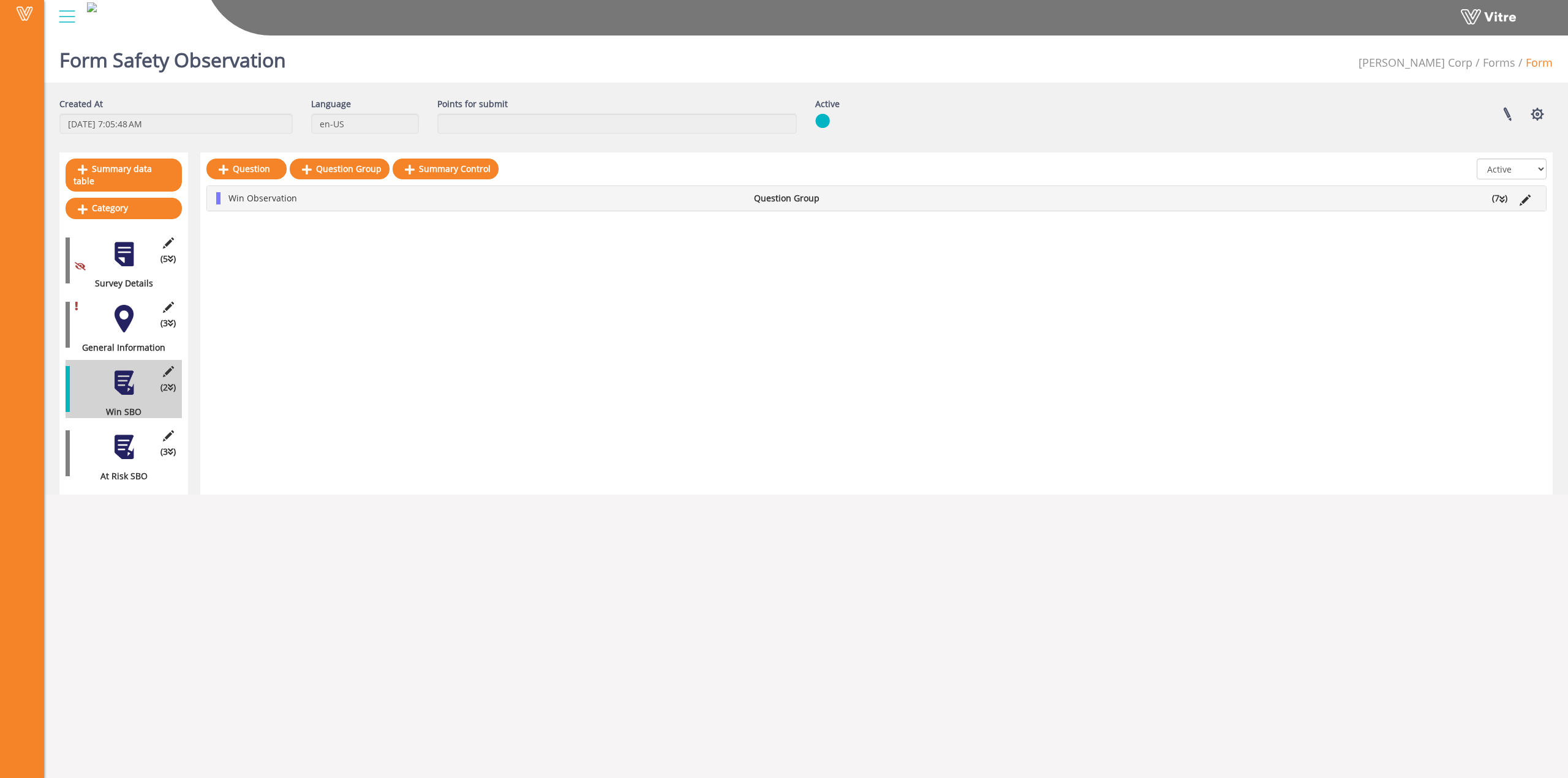
click at [122, 433] on div at bounding box center [124, 446] width 28 height 28
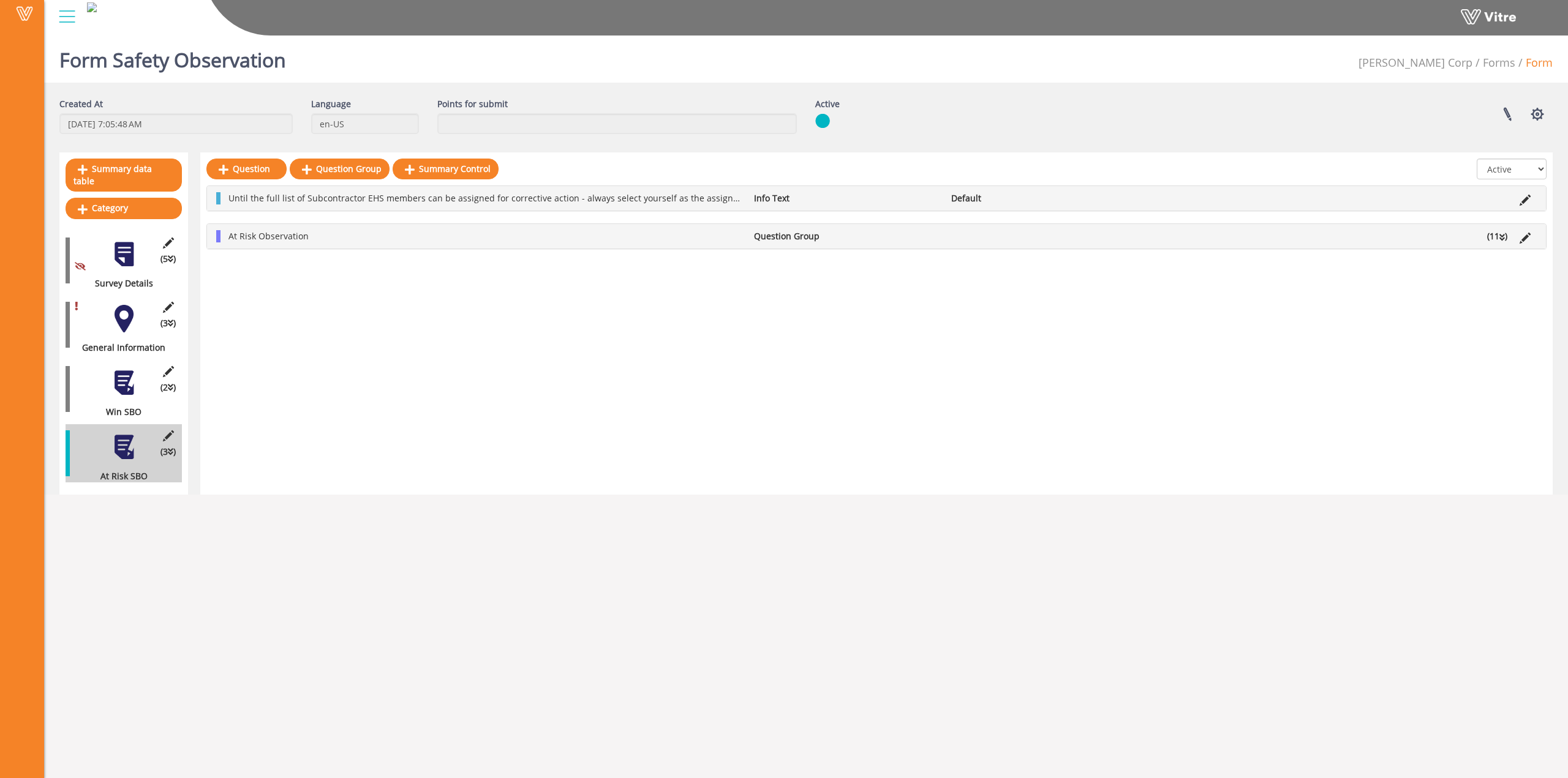
click at [1503, 239] on icon at bounding box center [1502, 237] width 6 height 9
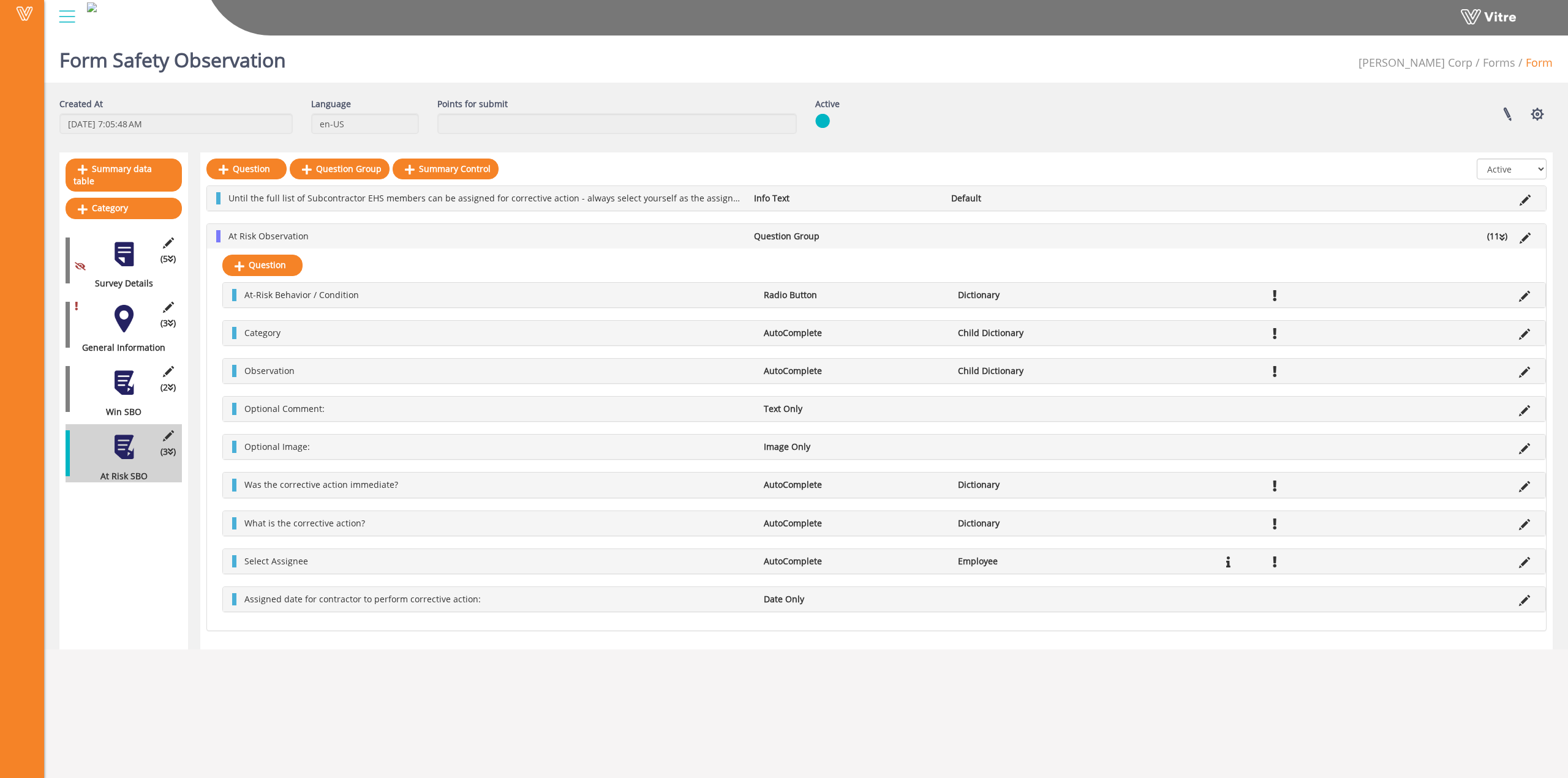
click at [119, 369] on div at bounding box center [124, 383] width 28 height 28
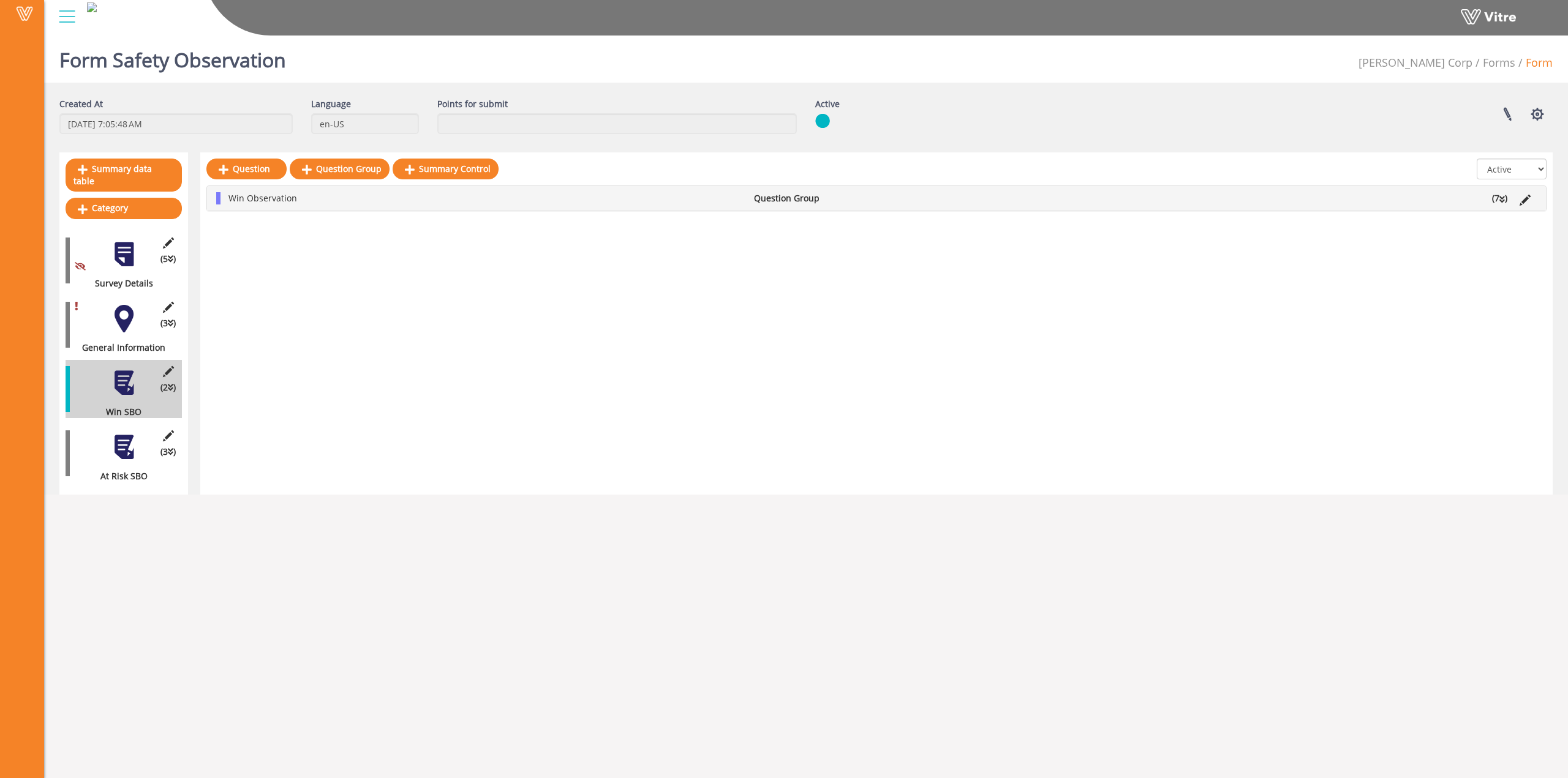
click at [1504, 197] on icon at bounding box center [1502, 199] width 6 height 9
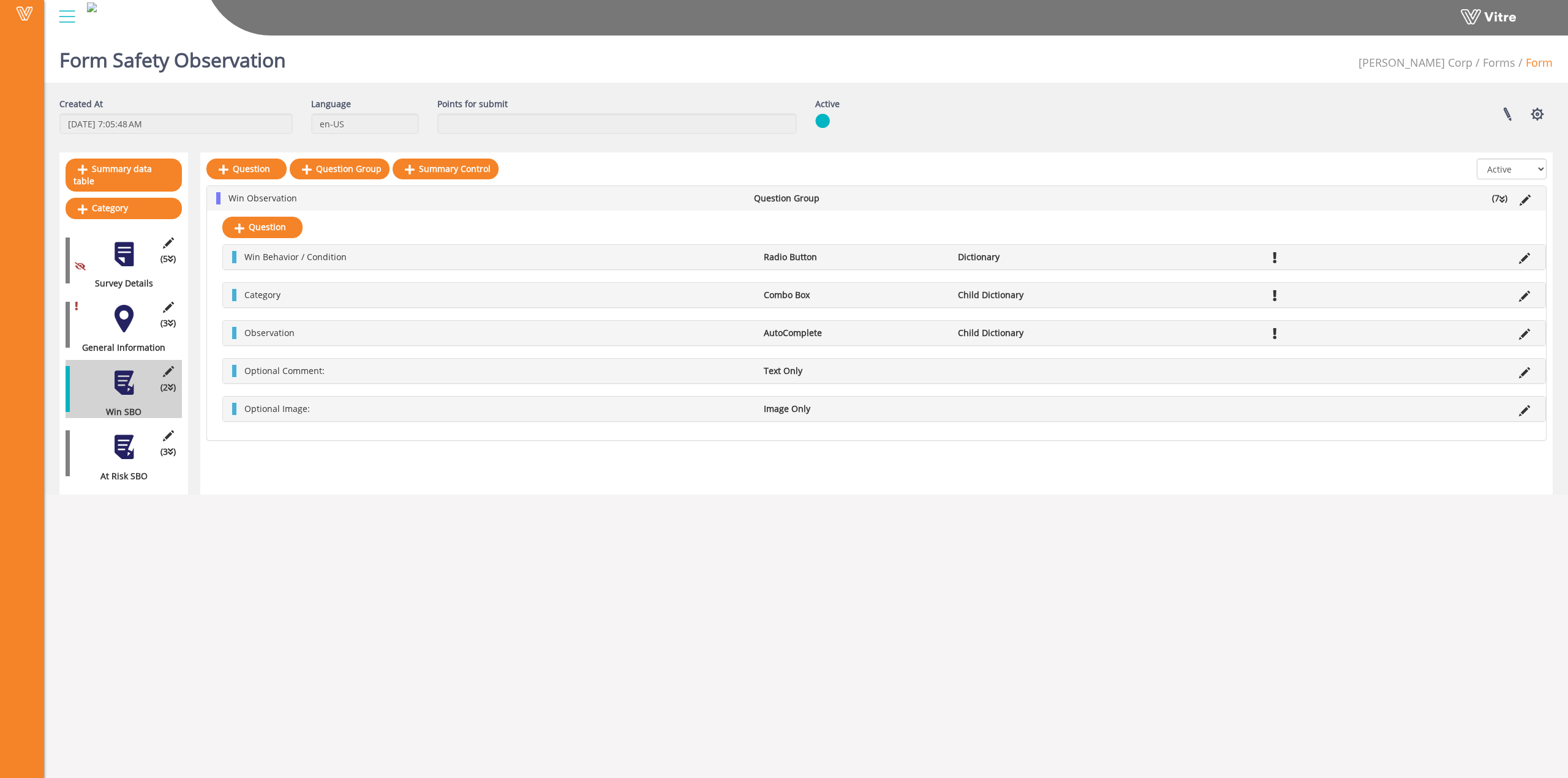
click at [117, 305] on div at bounding box center [124, 318] width 28 height 28
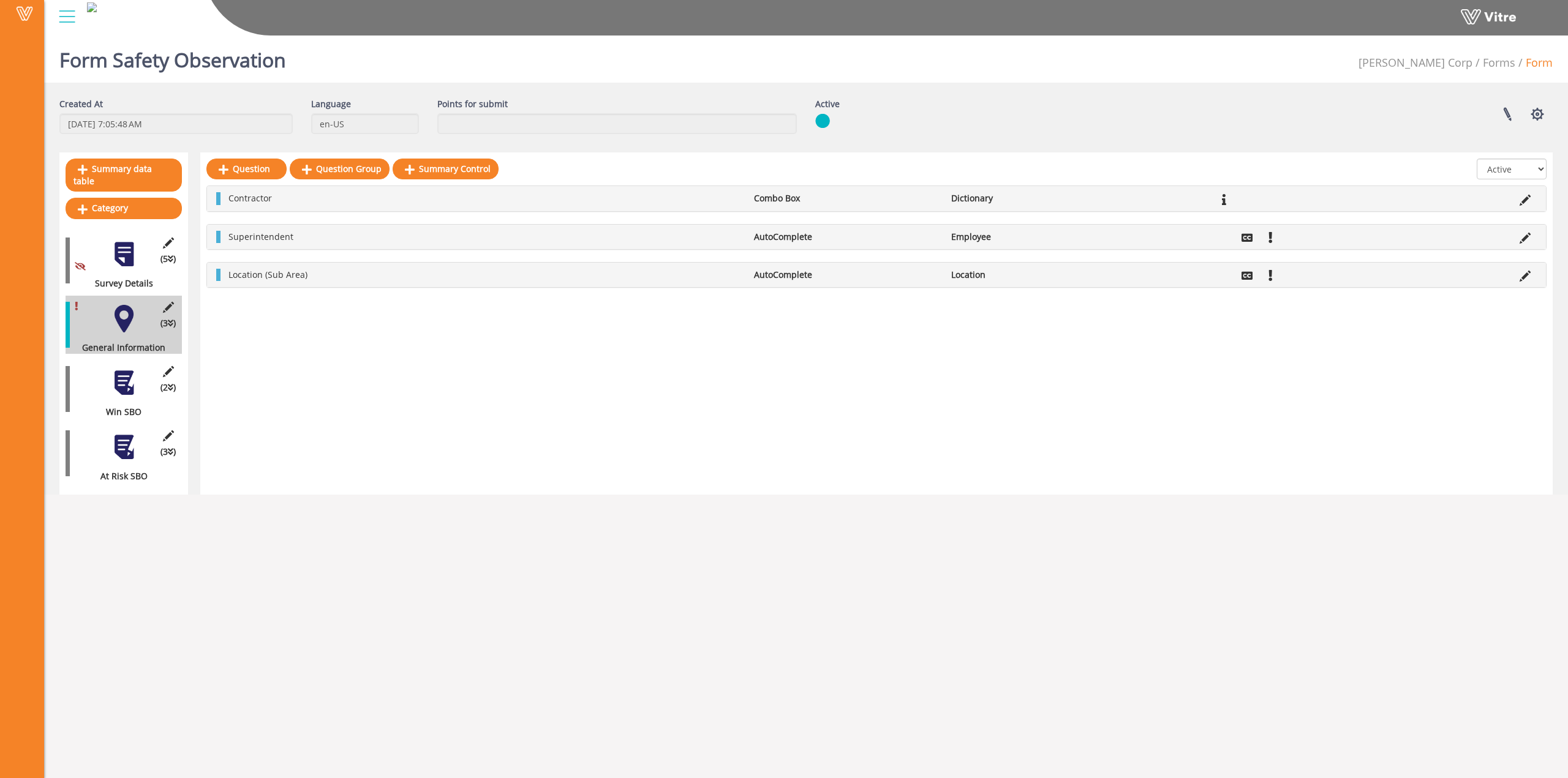
click at [111, 380] on div at bounding box center [124, 383] width 28 height 28
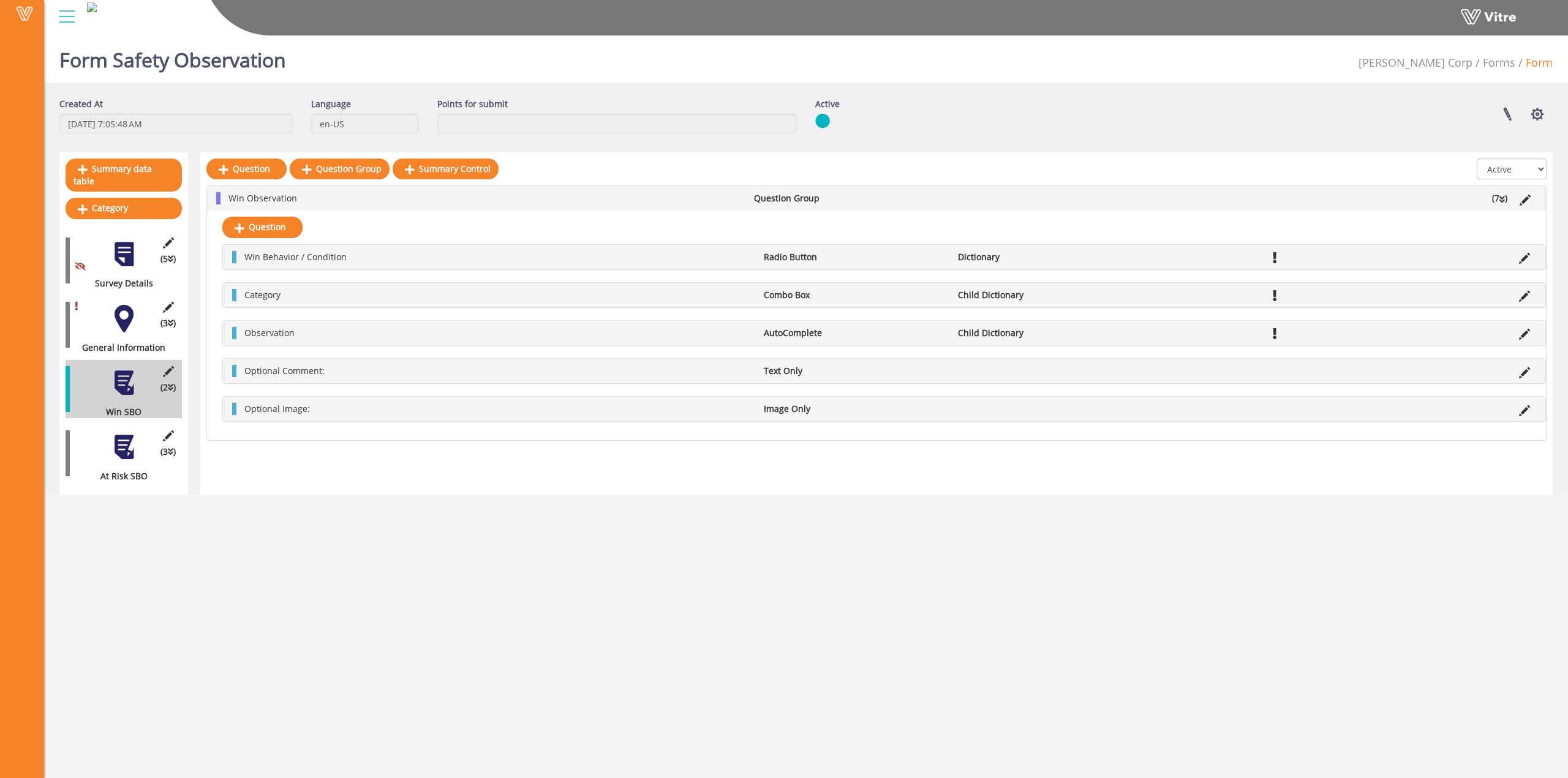
click at [130, 314] on div at bounding box center [124, 318] width 28 height 28
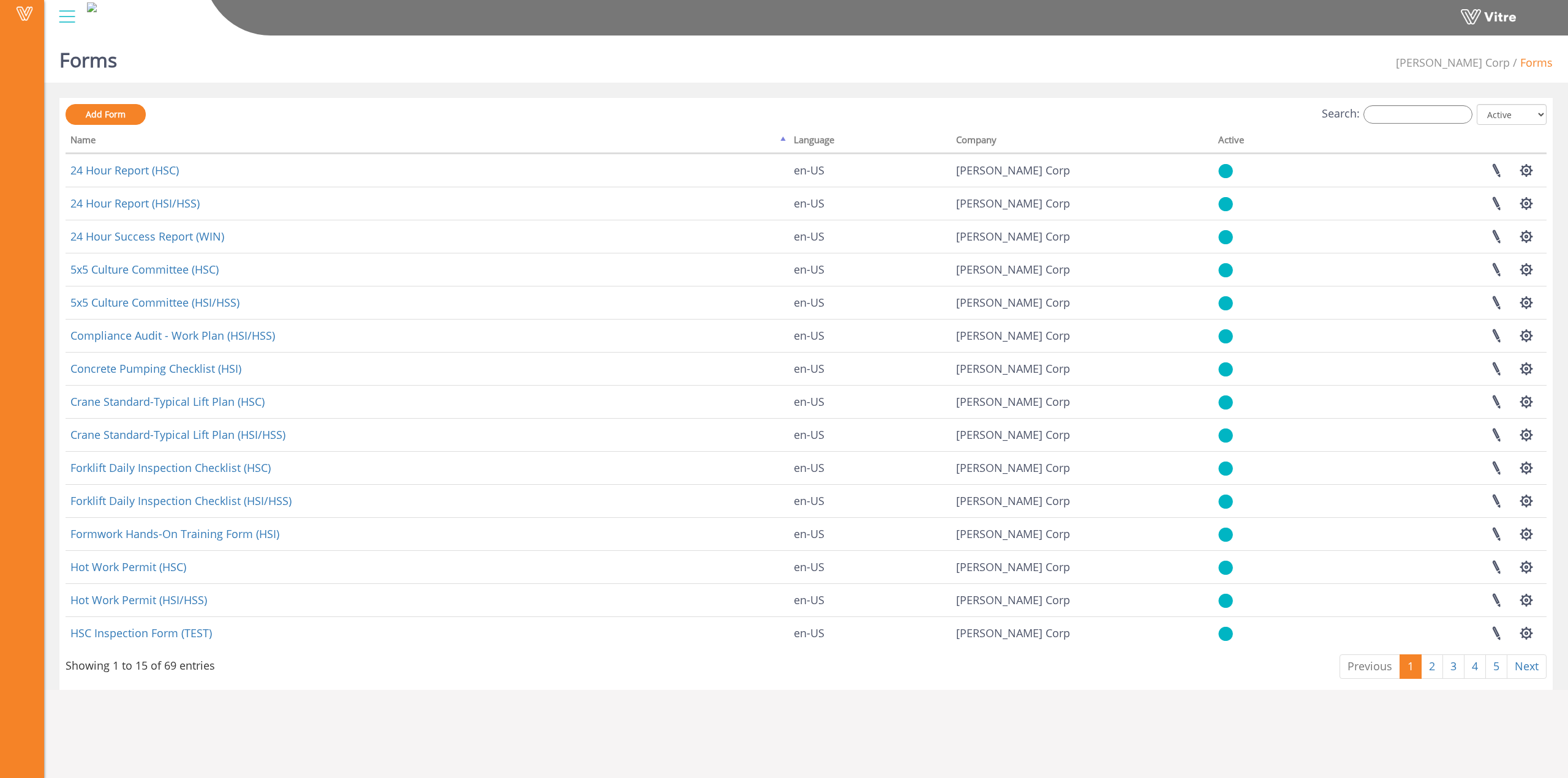
click at [76, 24] on div at bounding box center [67, 17] width 28 height 33
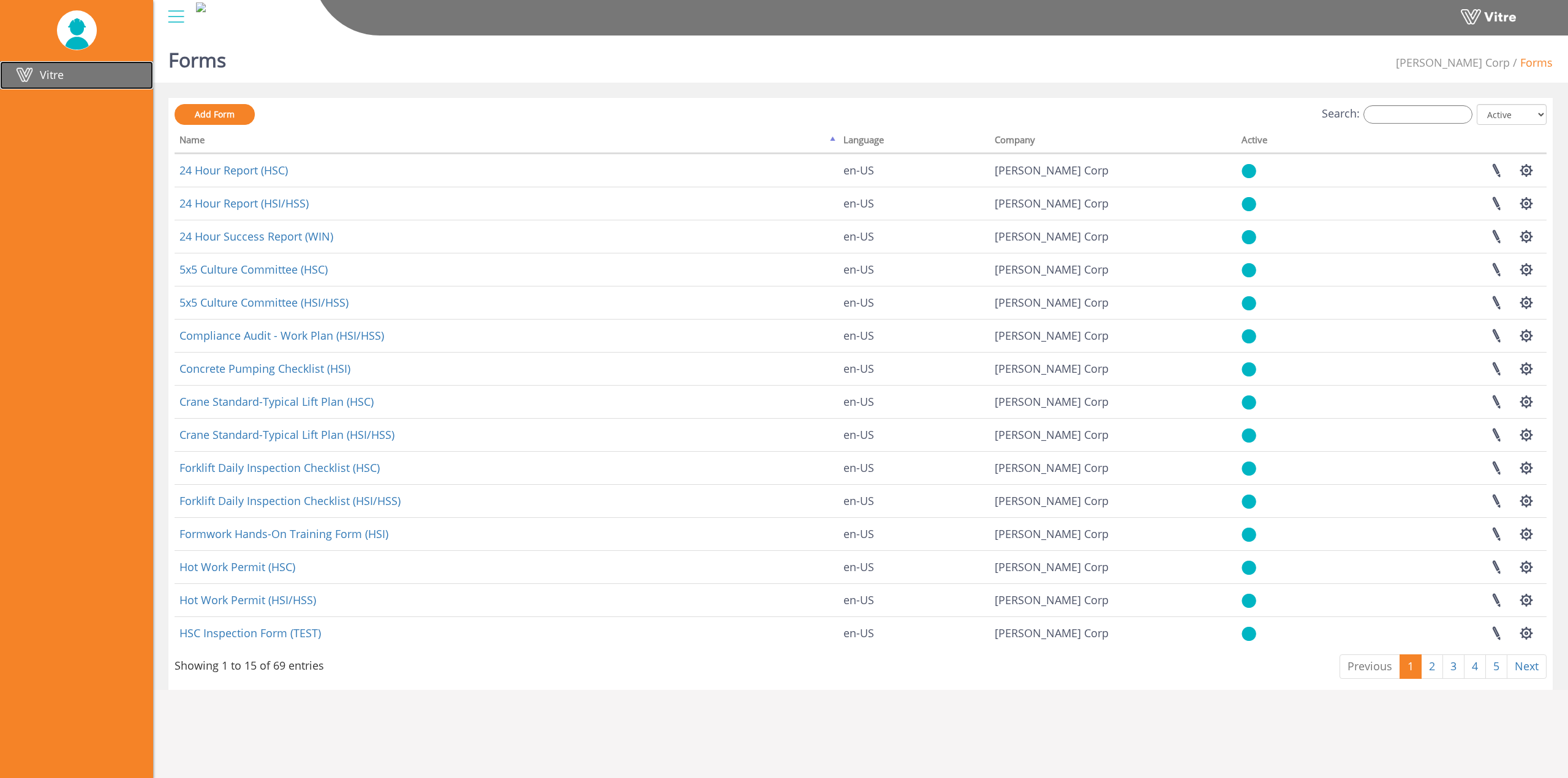
click at [78, 80] on link "Vitre" at bounding box center [76, 76] width 153 height 28
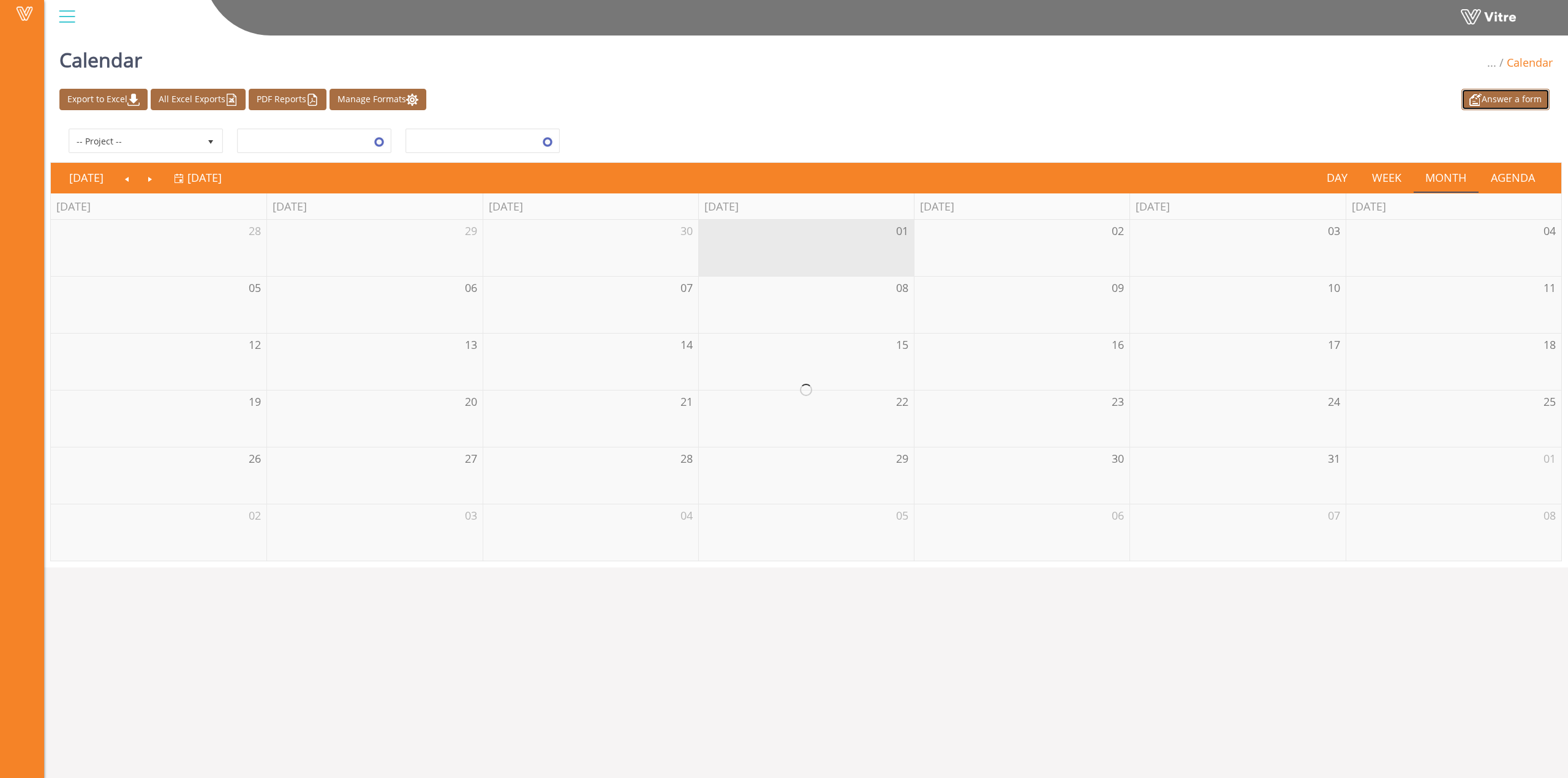
click at [1510, 95] on link "Answer a form" at bounding box center [1506, 99] width 88 height 21
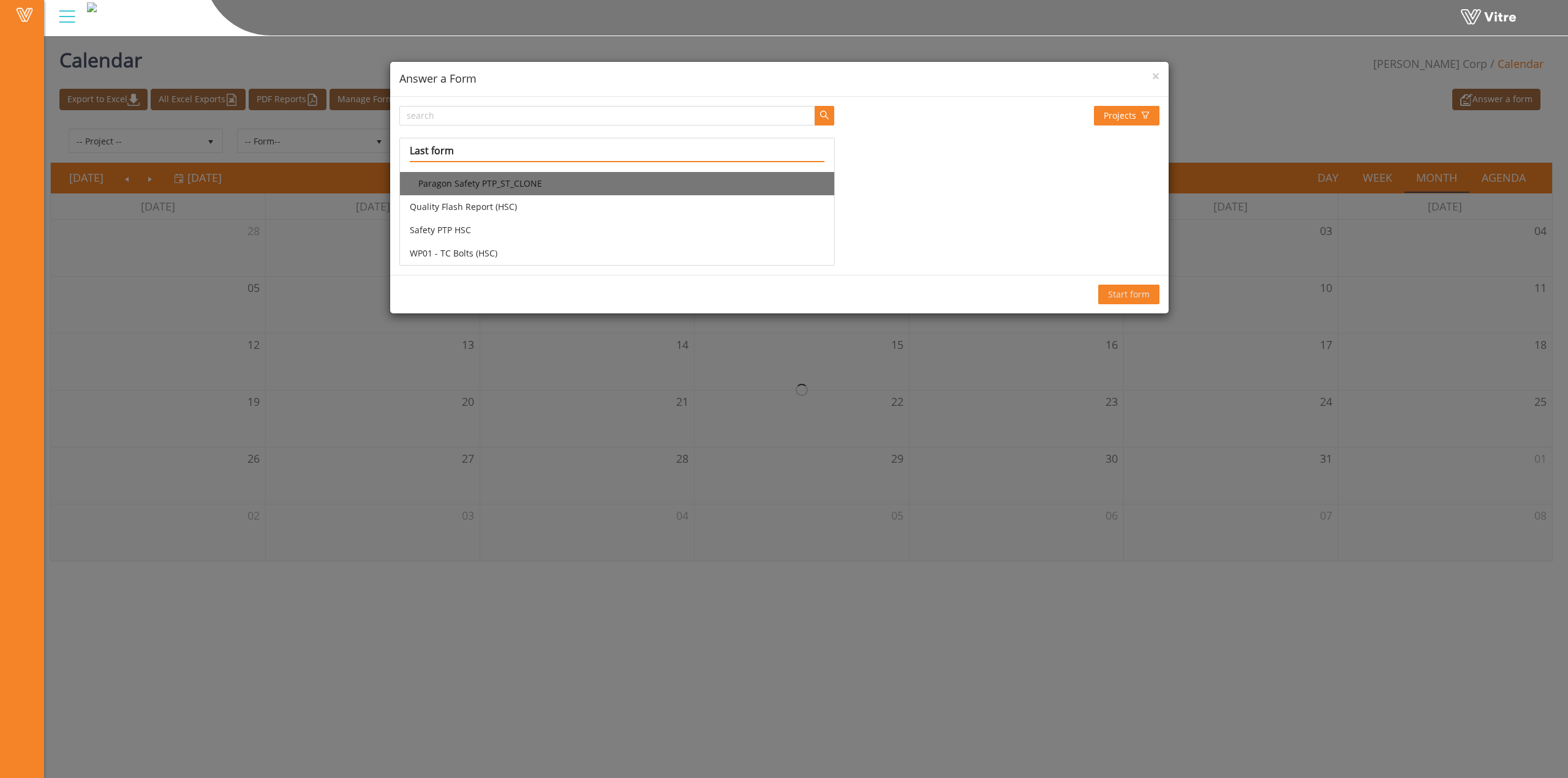
click at [501, 181] on li "Paragon Safety PTP_ST_CLONE" at bounding box center [617, 183] width 434 height 24
click at [623, 182] on li "Paragon Safety PTP_ST_CLONE" at bounding box center [617, 183] width 434 height 24
click at [1135, 295] on span "Start form" at bounding box center [1128, 294] width 42 height 13
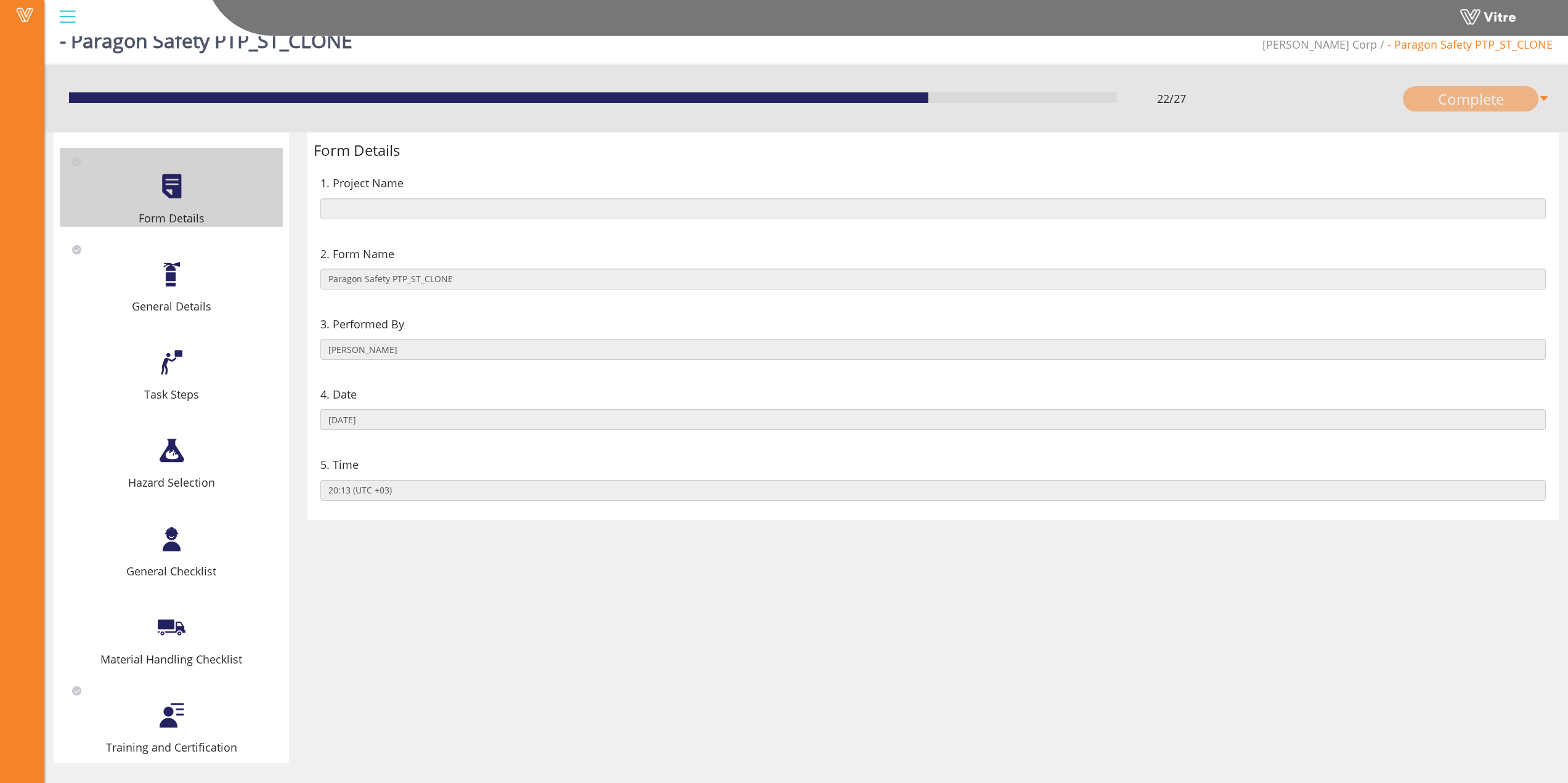
scroll to position [31, 0]
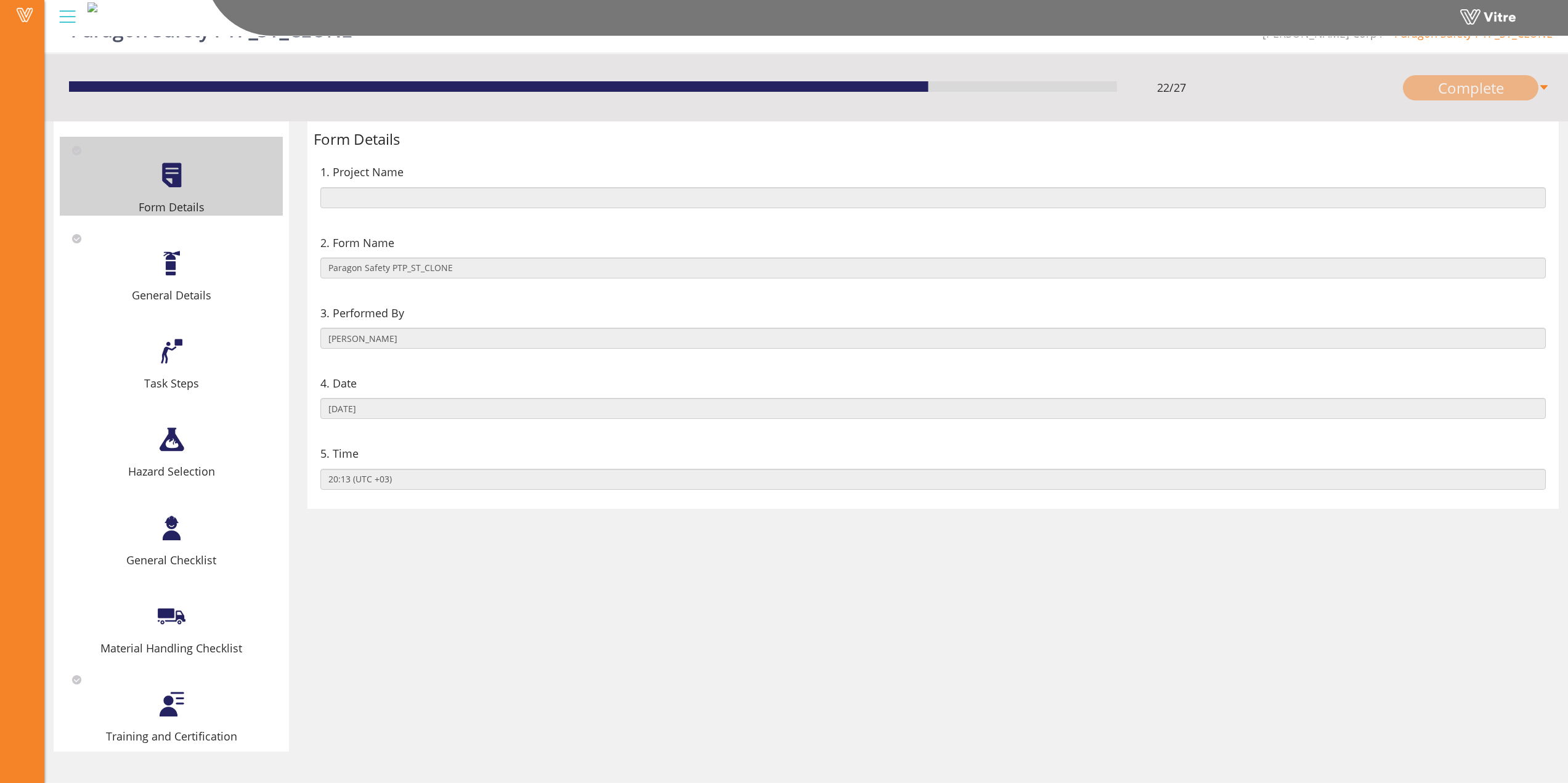
click at [168, 273] on div at bounding box center [171, 263] width 28 height 28
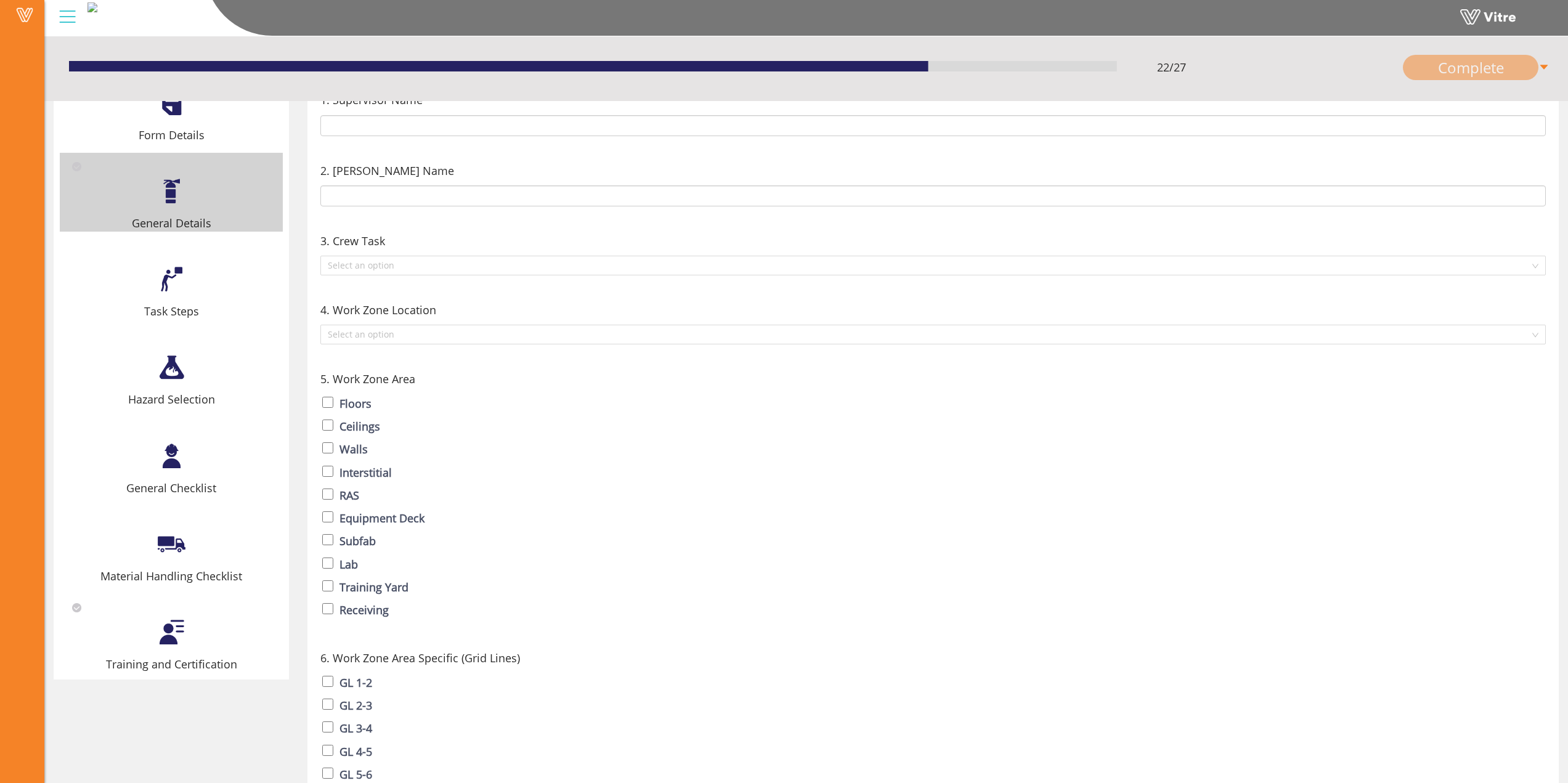
scroll to position [123, 0]
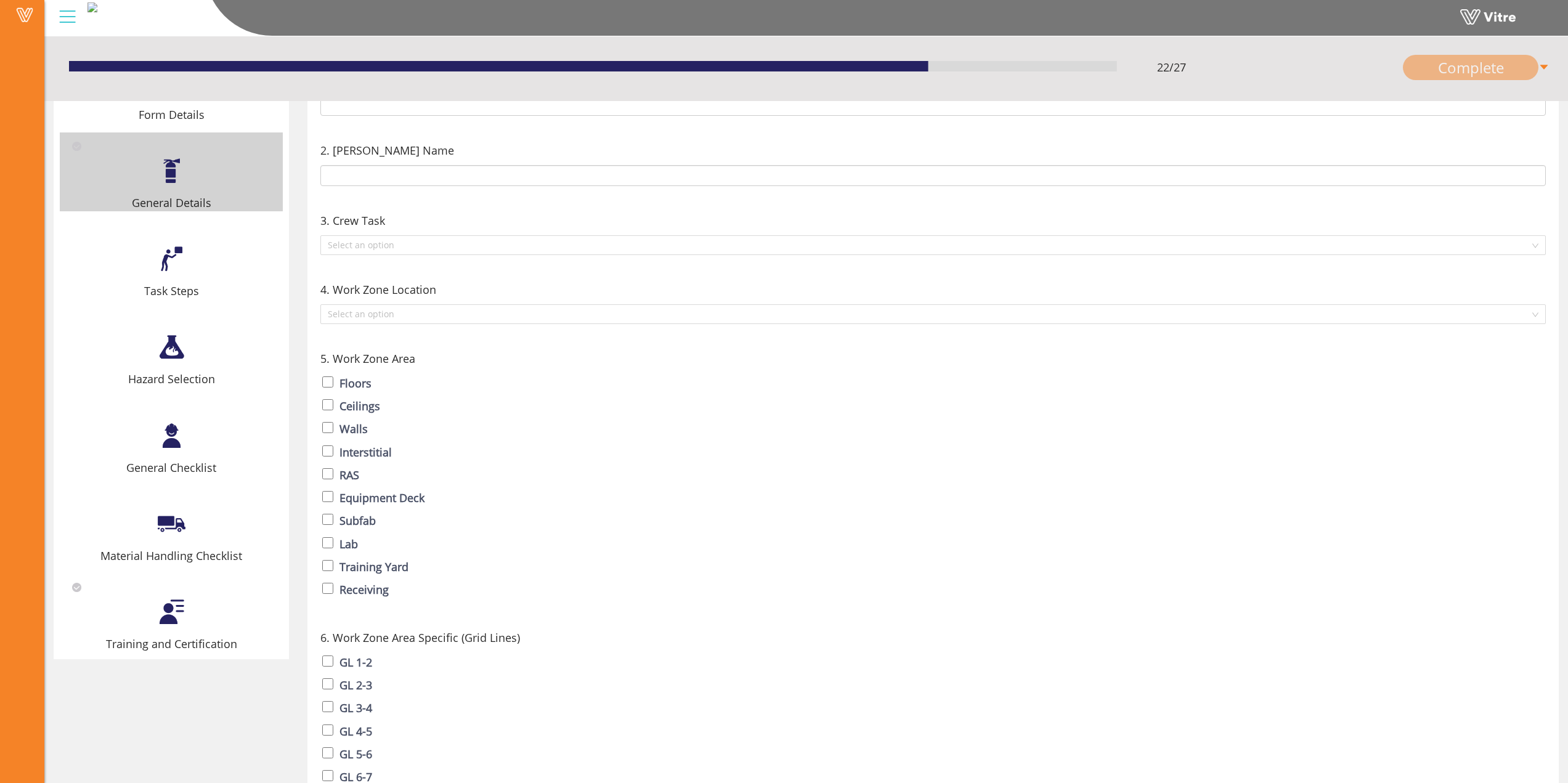
click at [171, 353] on div at bounding box center [171, 347] width 28 height 28
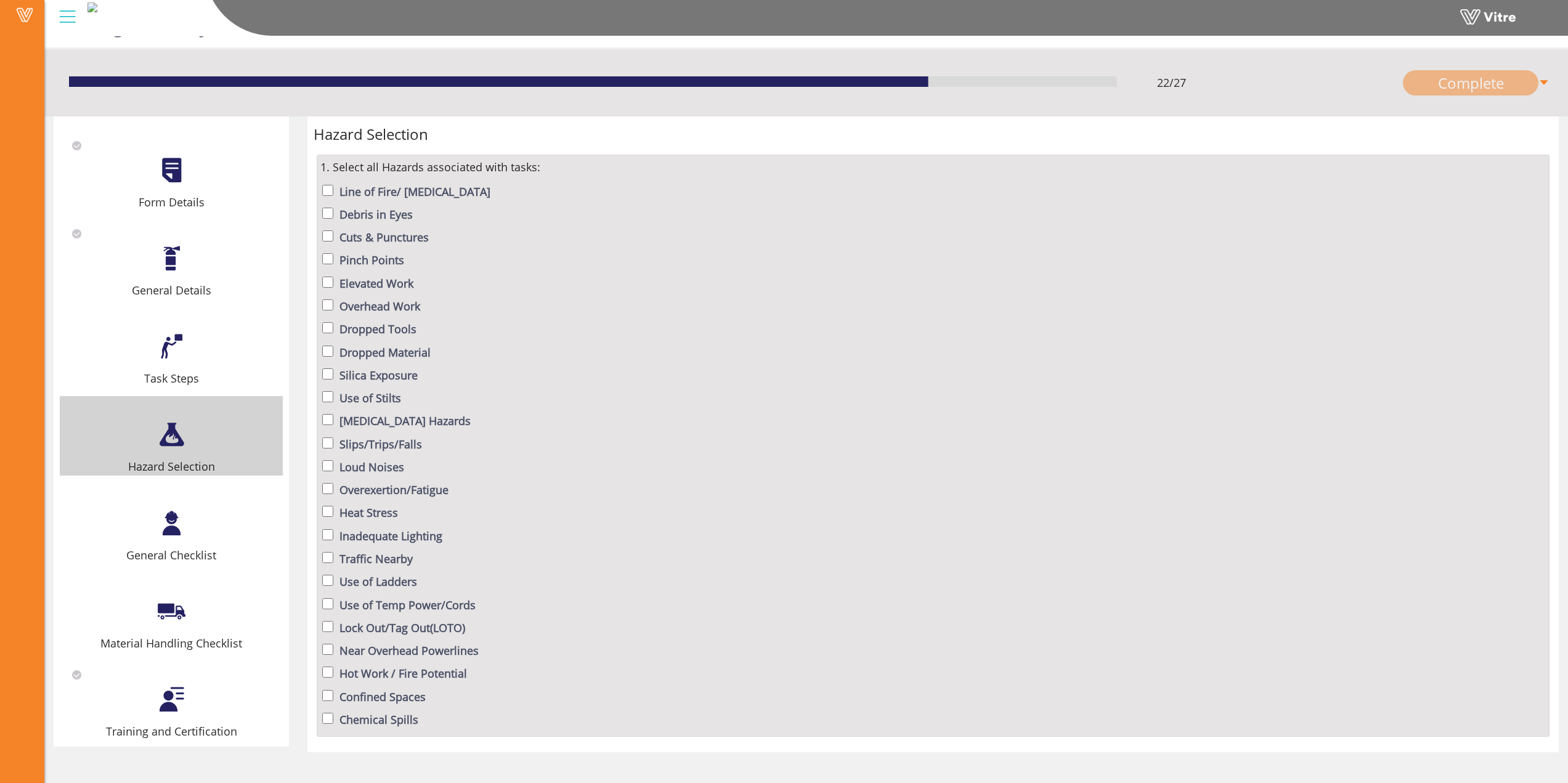
scroll to position [0, 0]
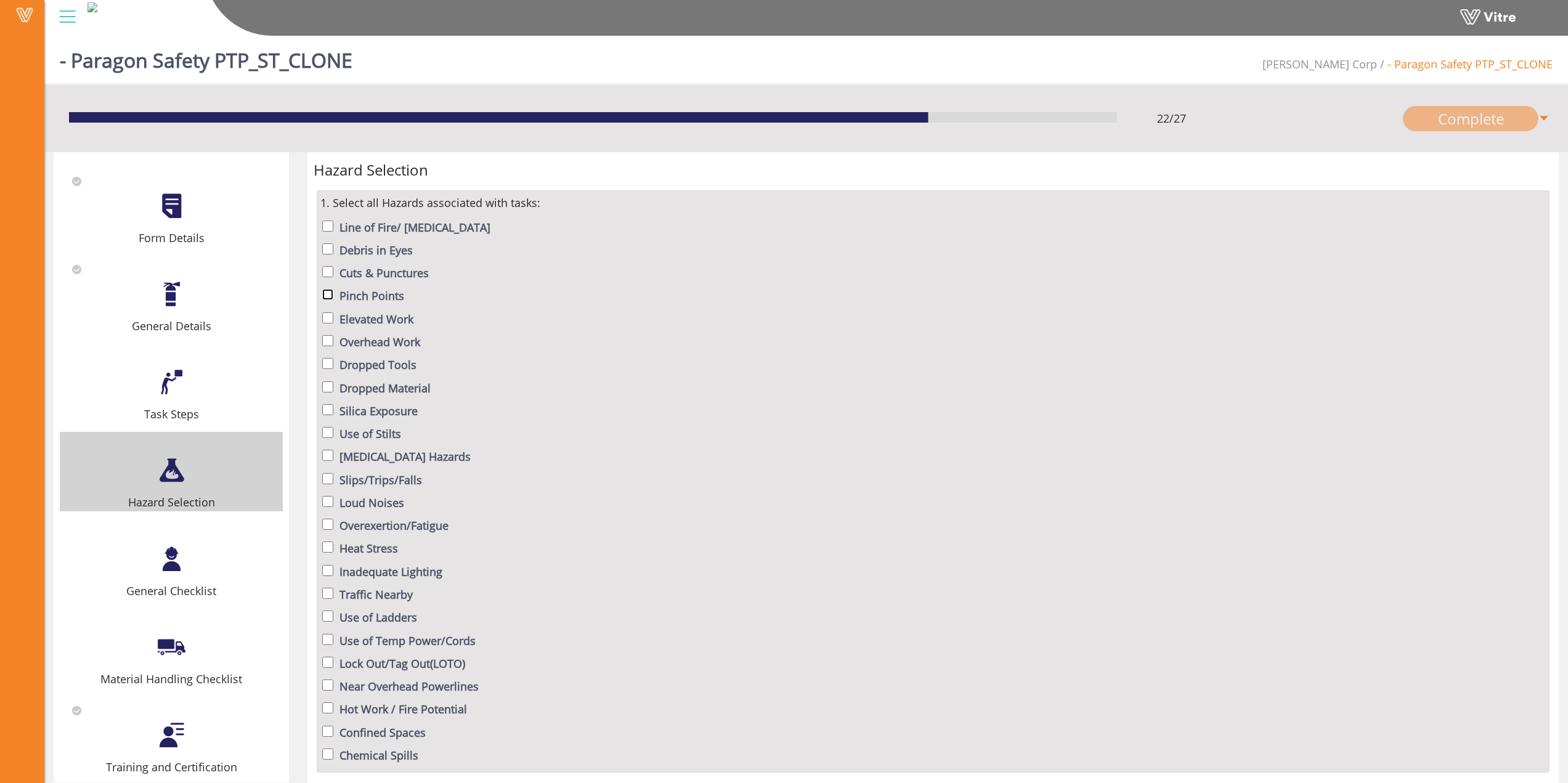
click at [328, 296] on input "checkbox" at bounding box center [328, 295] width 11 height 11
checkbox input "true"
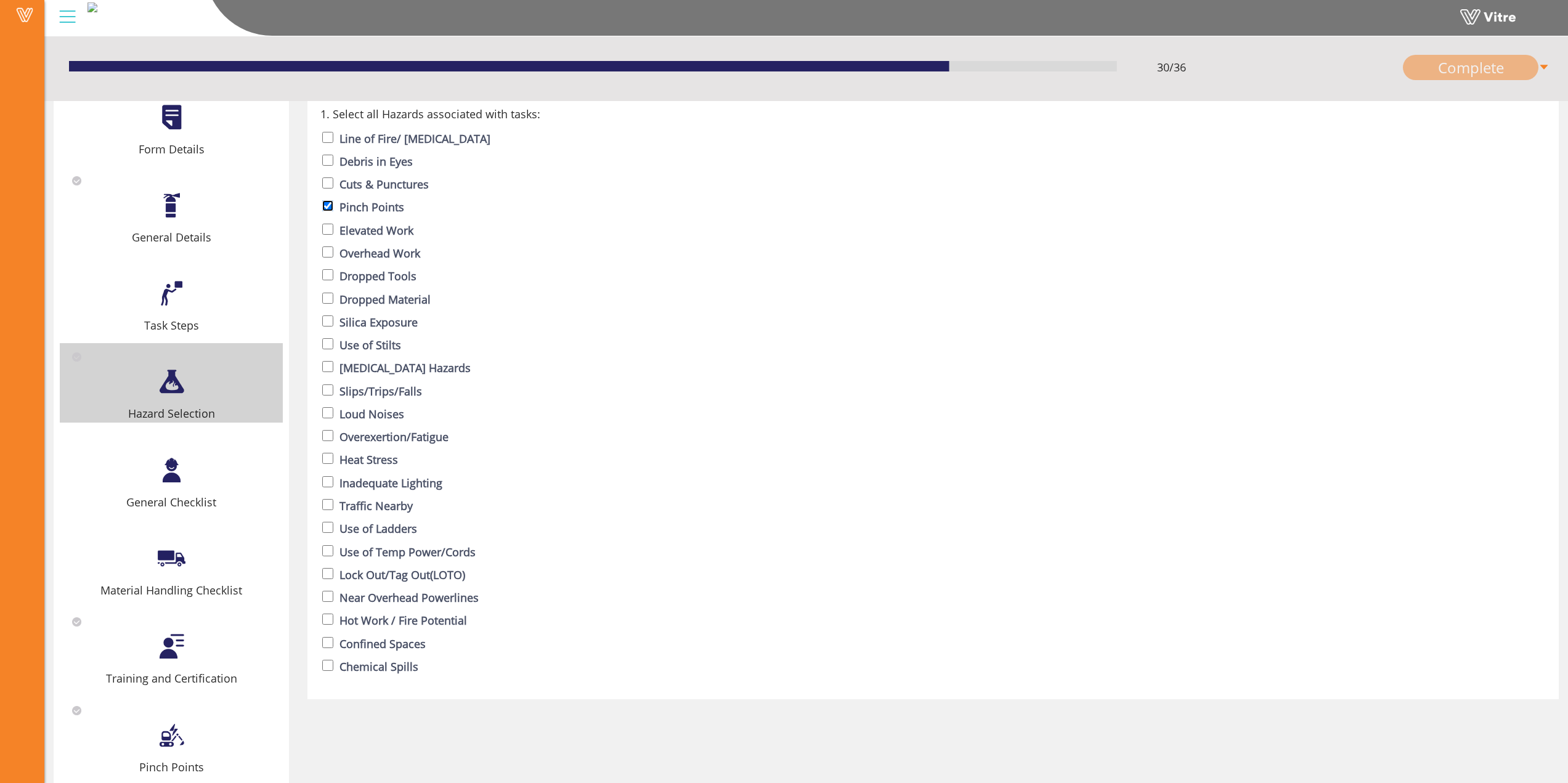
scroll to position [206, 0]
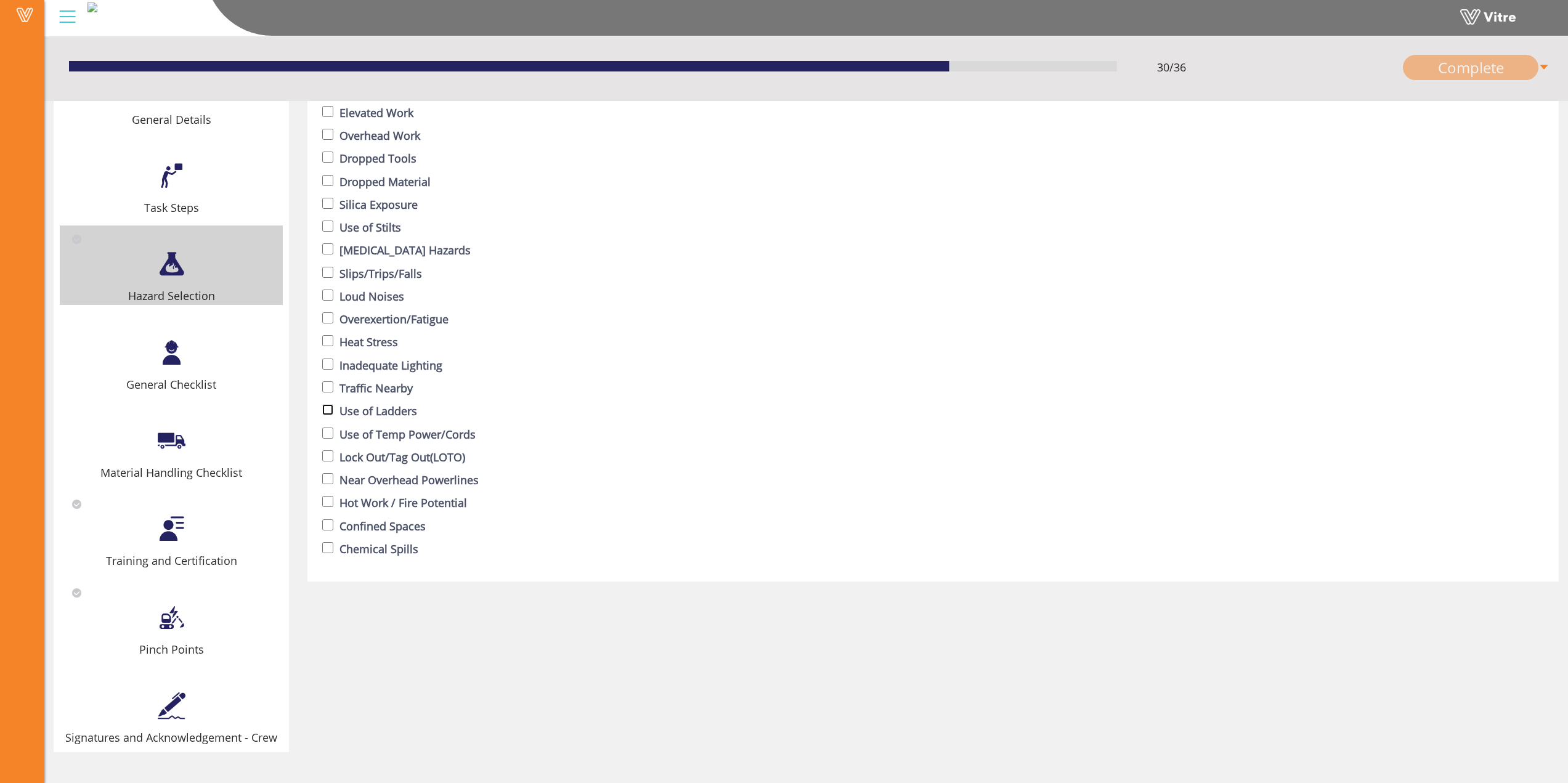
click at [328, 410] on input "checkbox" at bounding box center [328, 410] width 11 height 11
checkbox input "true"
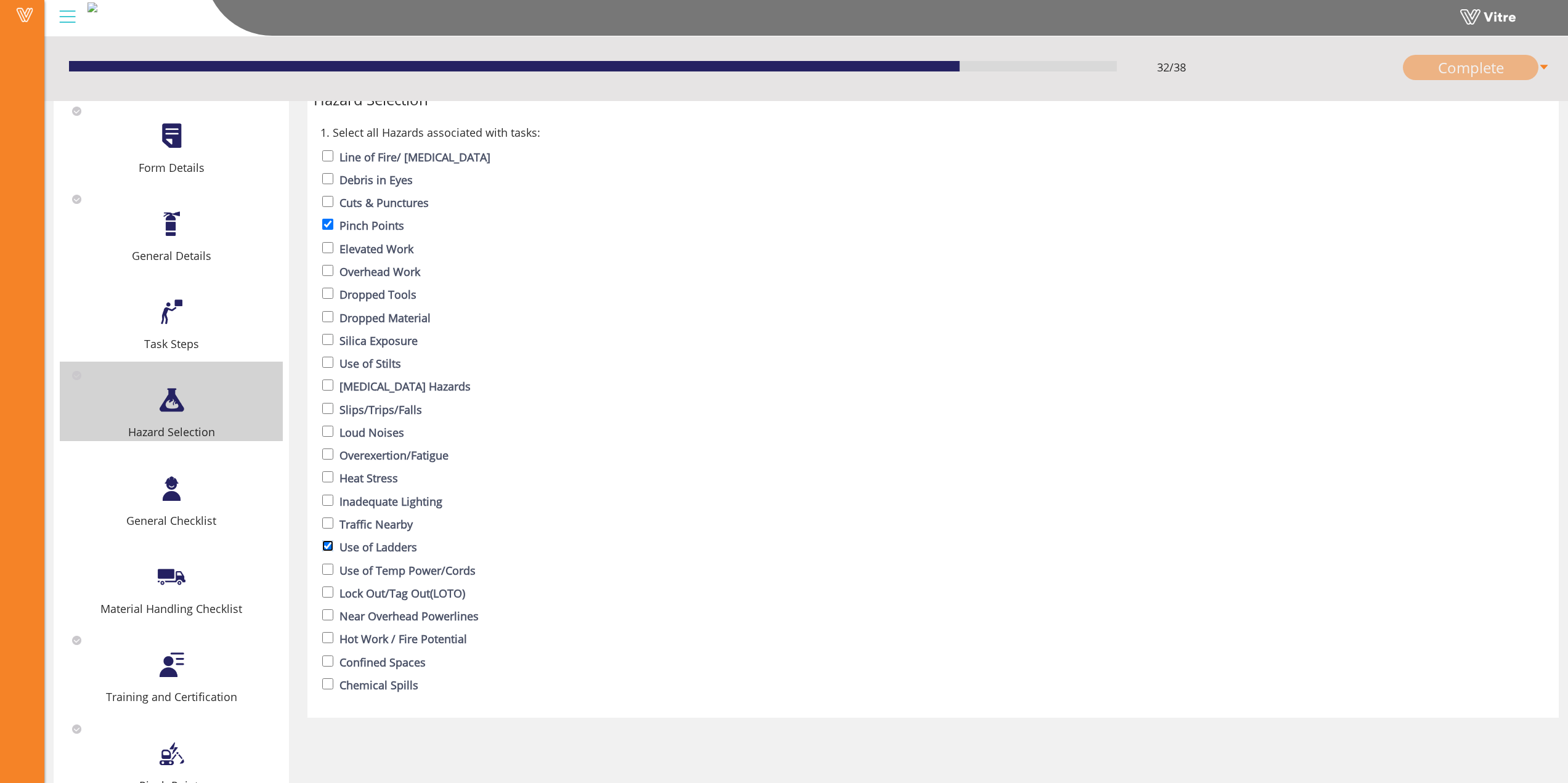
scroll to position [0, 0]
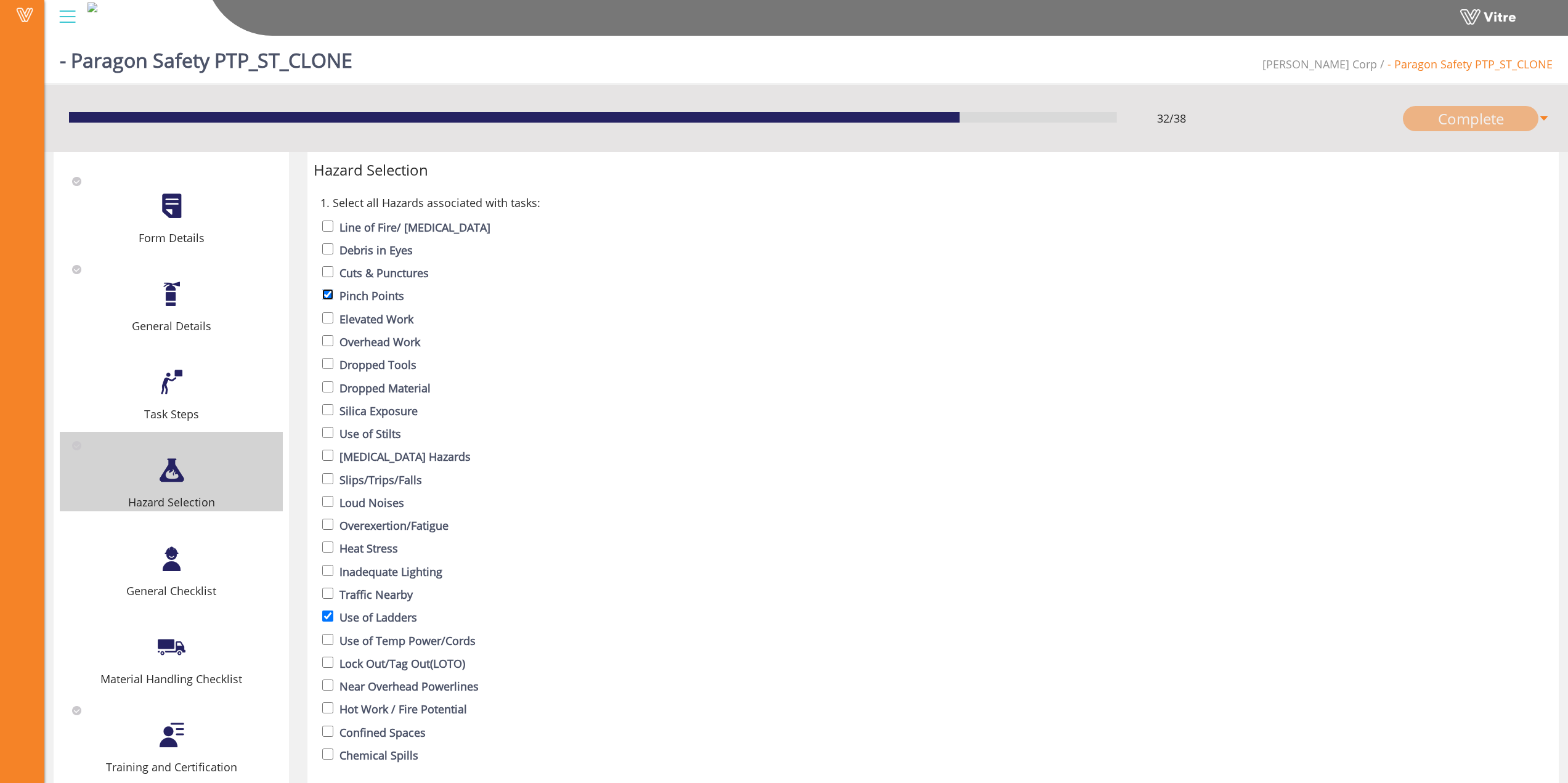
click at [324, 295] on input "checkbox" at bounding box center [328, 295] width 11 height 11
checkbox input "false"
click at [327, 621] on input "checkbox" at bounding box center [328, 616] width 11 height 11
checkbox input "false"
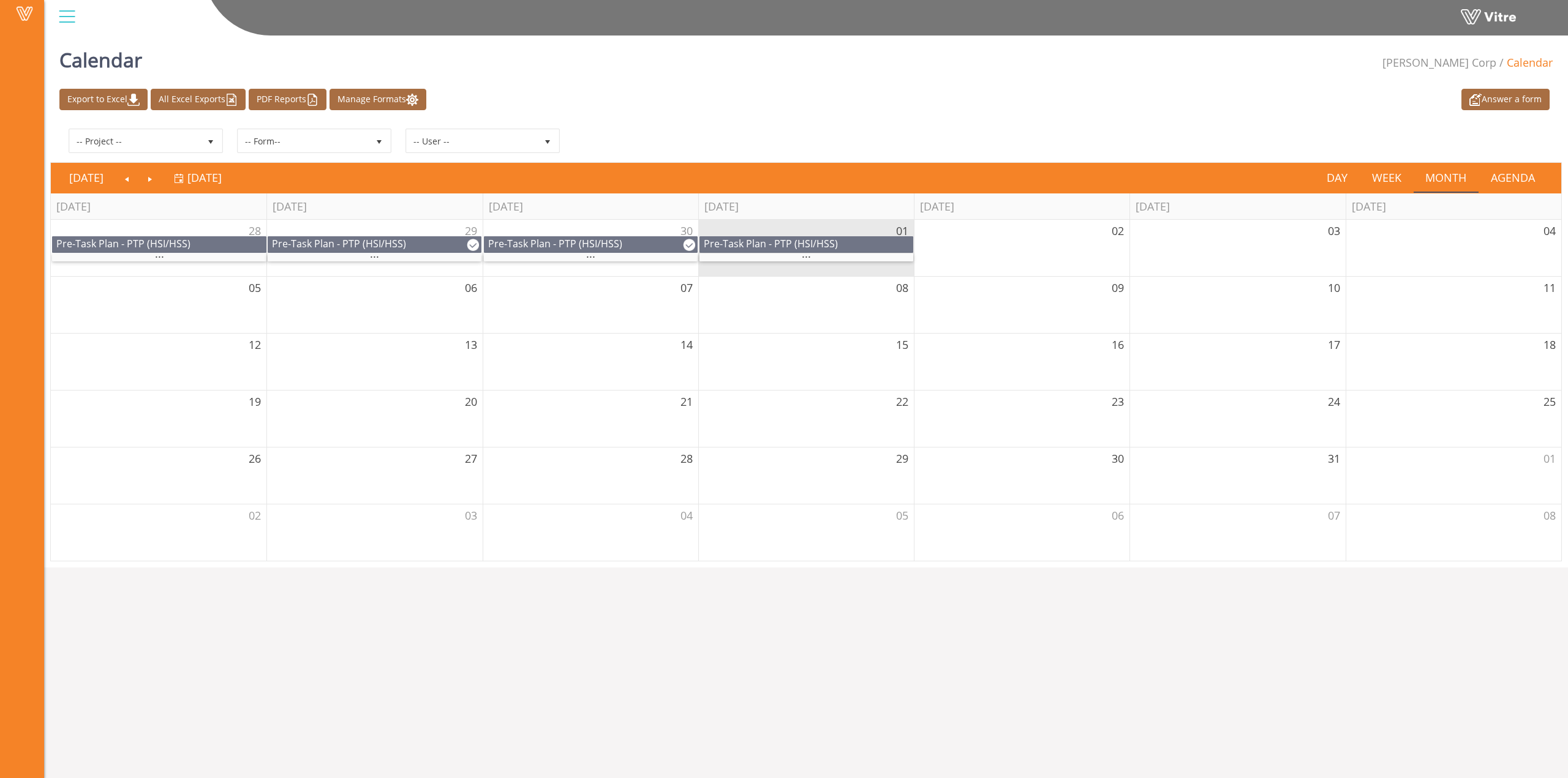
drag, startPoint x: 1538, startPoint y: 622, endPoint x: 1532, endPoint y: 624, distance: 6.3
click at [1537, 568] on html "Vitre Calendar [PERSON_NAME] Corp Calendar Answer a form Export to Excel All Ex…" at bounding box center [784, 283] width 1568 height 568
